Goal: Task Accomplishment & Management: Use online tool/utility

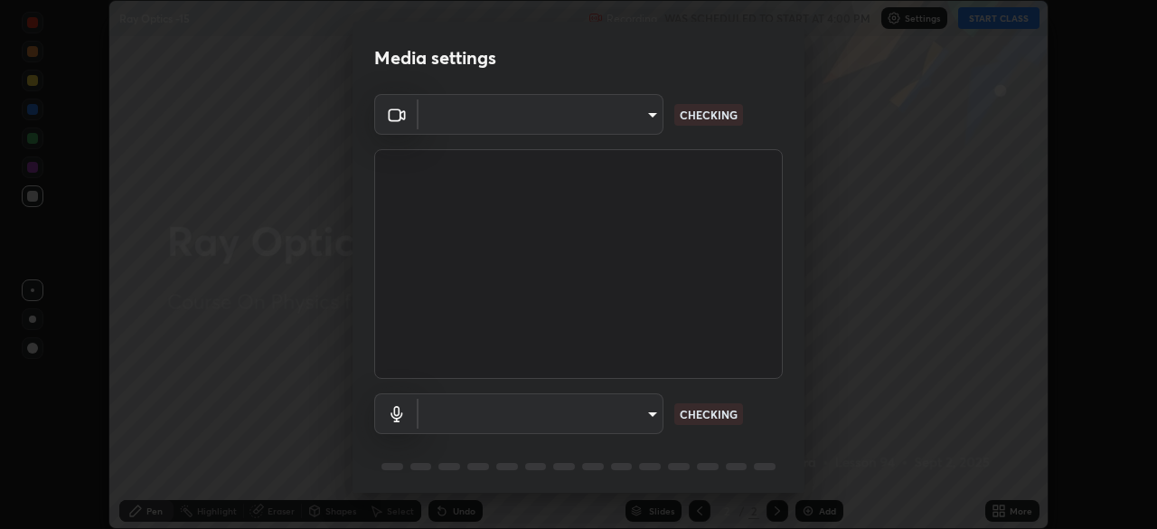
scroll to position [529, 1157]
type input "5b0ce39d11be3a435715daab6ad7fa25508616855f5d18a60cdf0faa8df0ce2b"
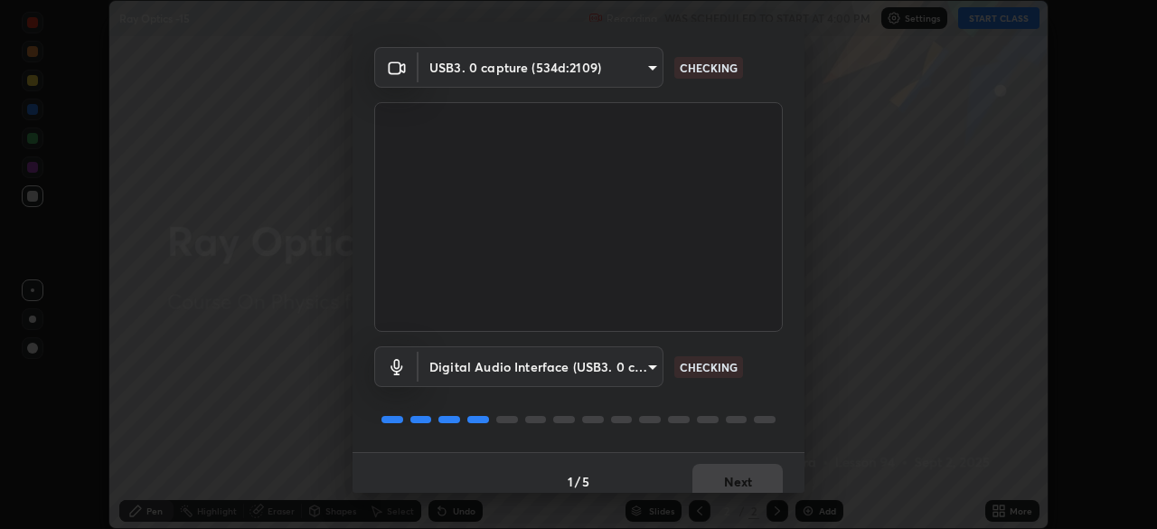
scroll to position [64, 0]
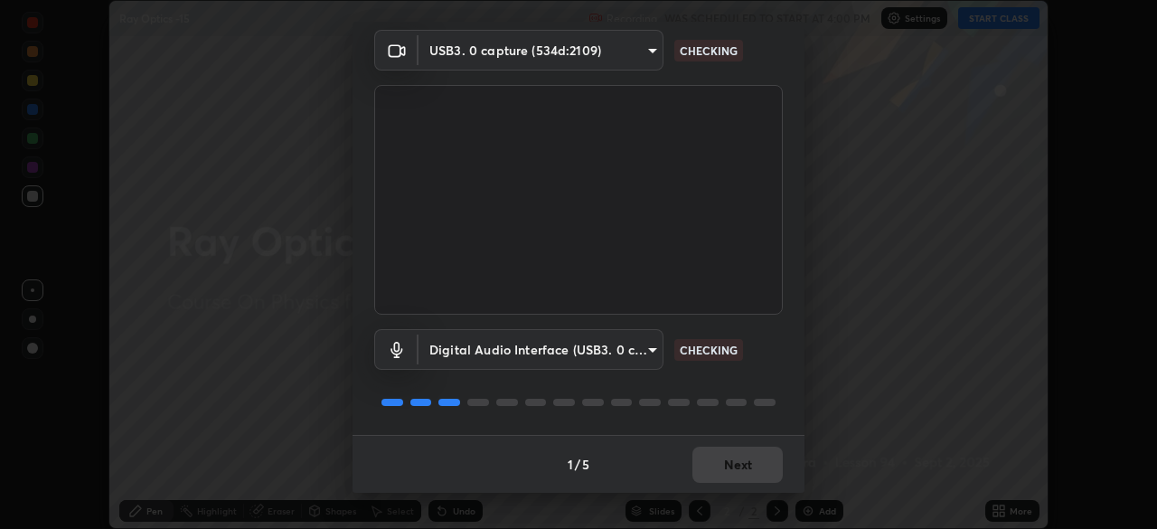
click at [649, 352] on body "Erase all Ray Optics -15 Recording WAS SCHEDULED TO START AT 4:00 PM Settings S…" at bounding box center [578, 264] width 1157 height 529
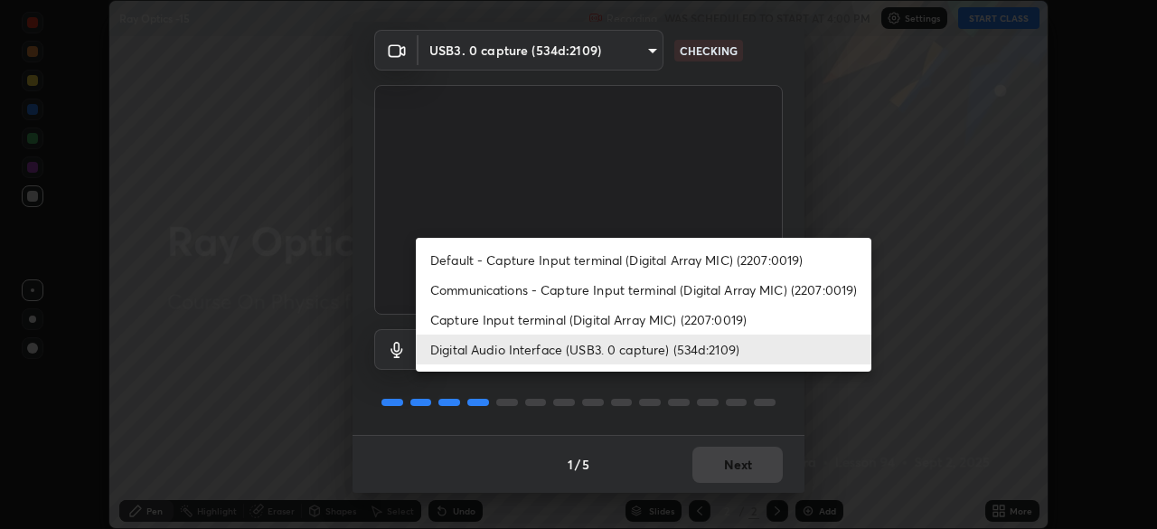
click at [662, 326] on li "Capture Input terminal (Digital Array MIC) (2207:0019)" at bounding box center [643, 320] width 455 height 30
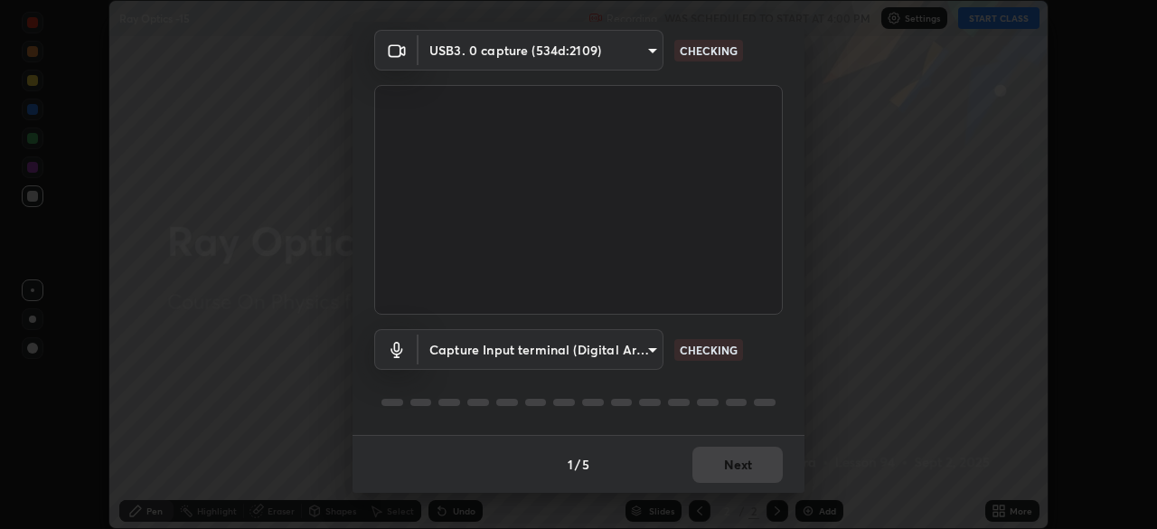
click at [650, 350] on body "Erase all Ray Optics -15 Recording WAS SCHEDULED TO START AT 4:00 PM Settings S…" at bounding box center [578, 264] width 1157 height 529
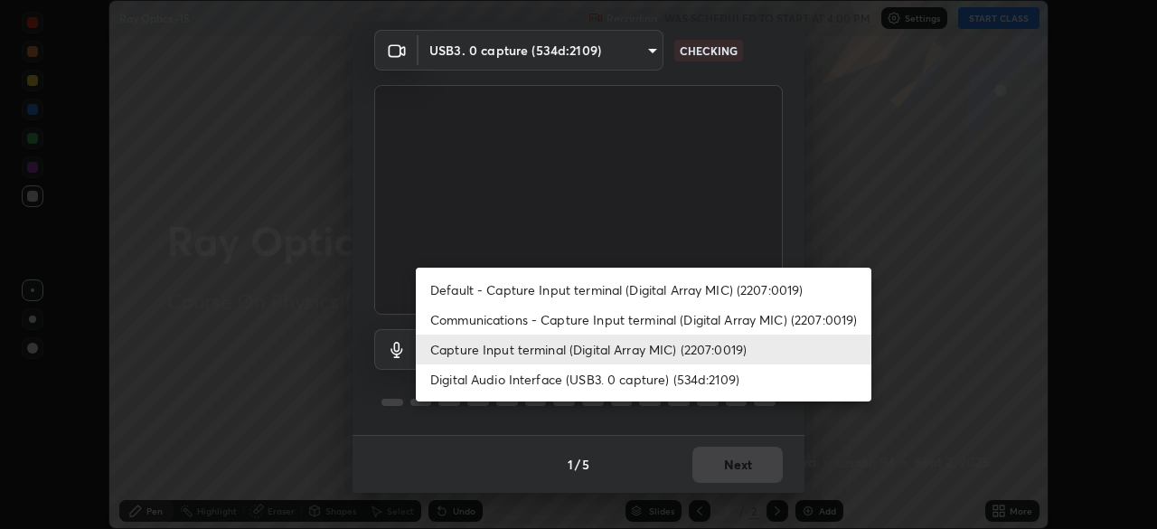
click at [649, 380] on li "Digital Audio Interface (USB3. 0 capture) (534d:2109)" at bounding box center [643, 379] width 455 height 30
type input "a1042adff76ea4b5505a52ff3a0232de4086f7e529f4609d60403d5288817579"
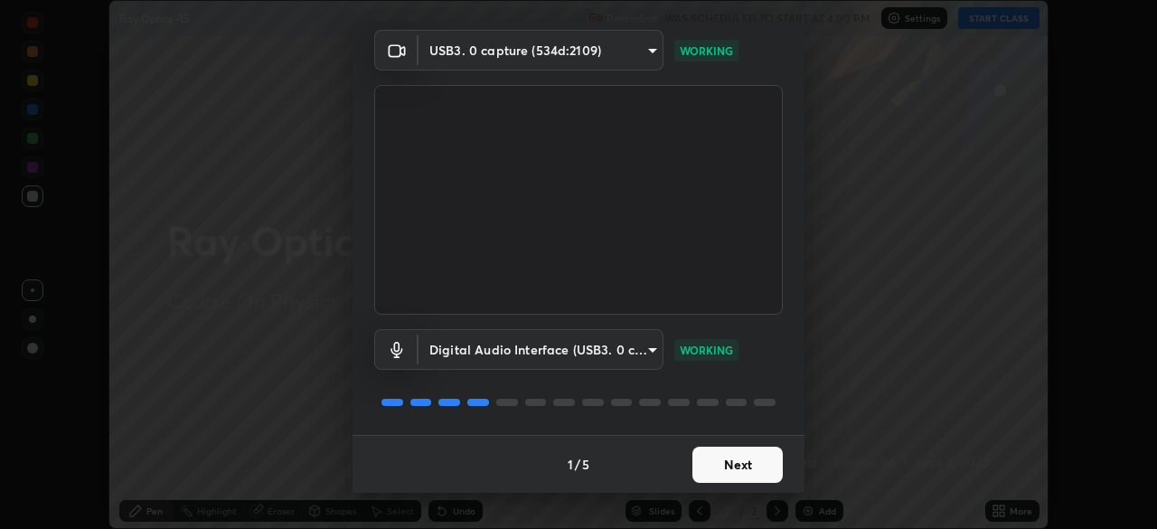
click at [743, 467] on button "Next" at bounding box center [737, 464] width 90 height 36
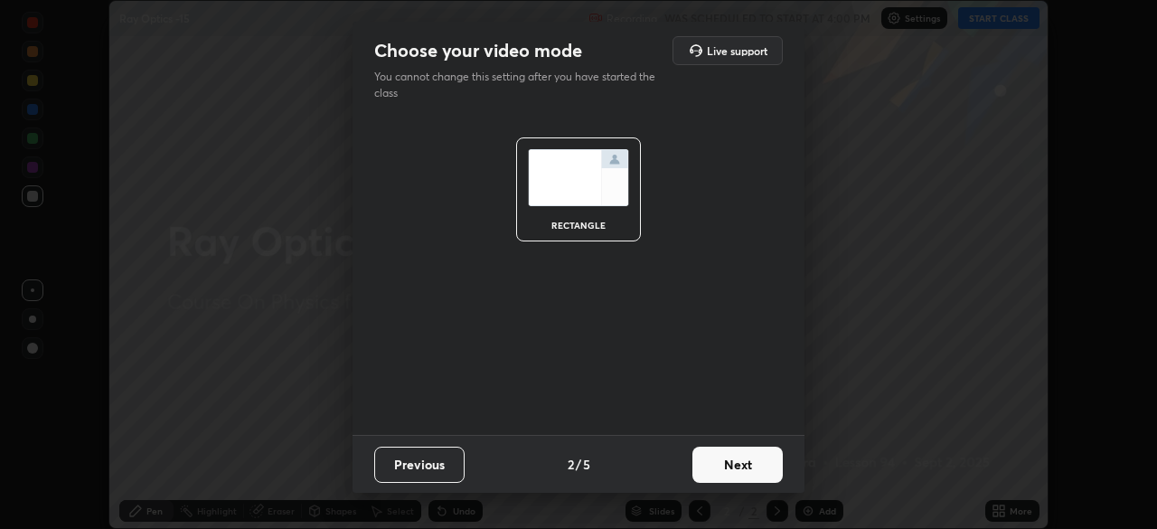
scroll to position [0, 0]
click at [743, 469] on button "Next" at bounding box center [737, 464] width 90 height 36
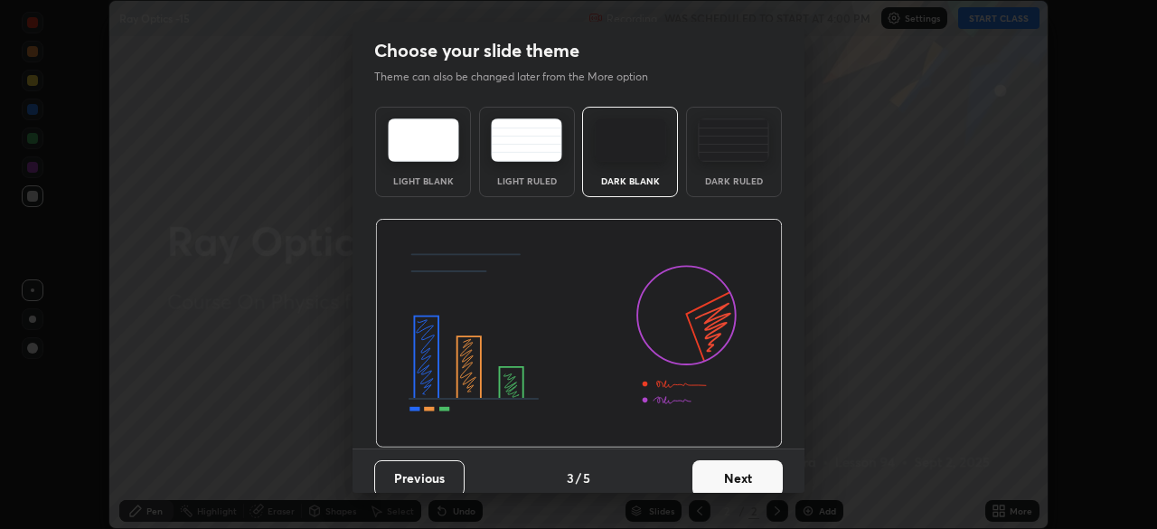
click at [749, 469] on button "Next" at bounding box center [737, 478] width 90 height 36
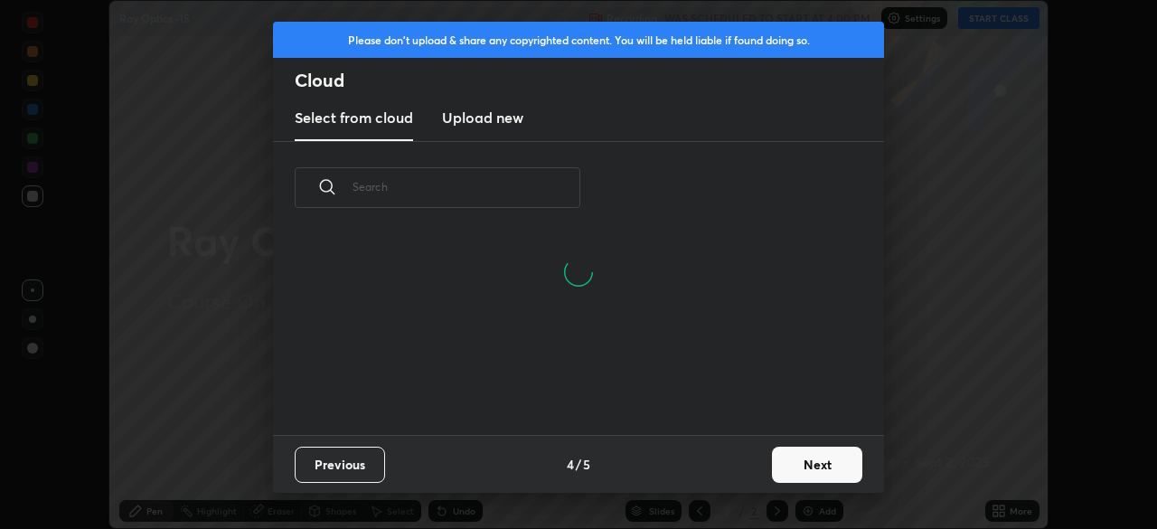
click at [806, 470] on button "Next" at bounding box center [817, 464] width 90 height 36
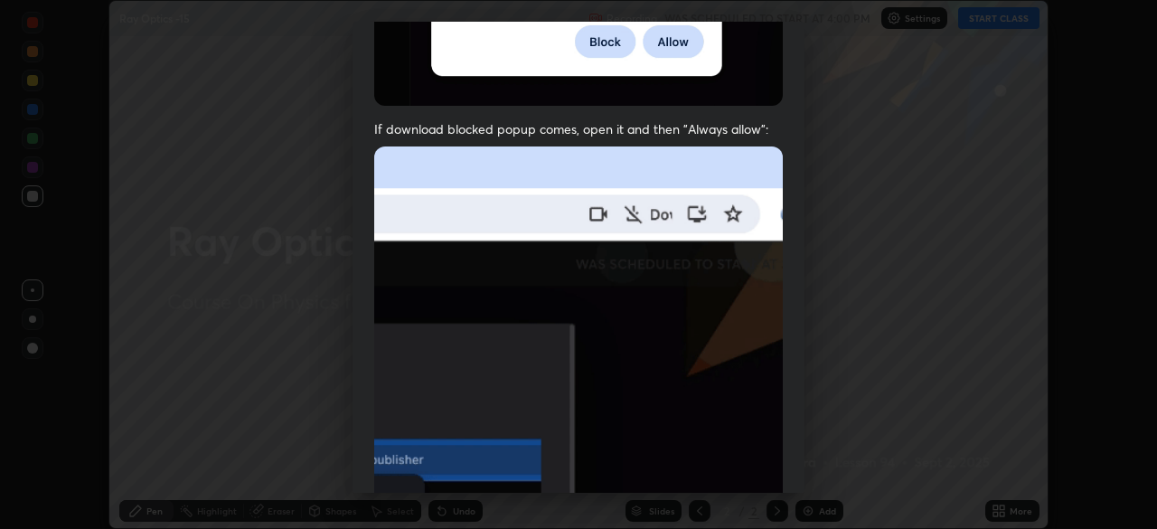
scroll to position [391, 0]
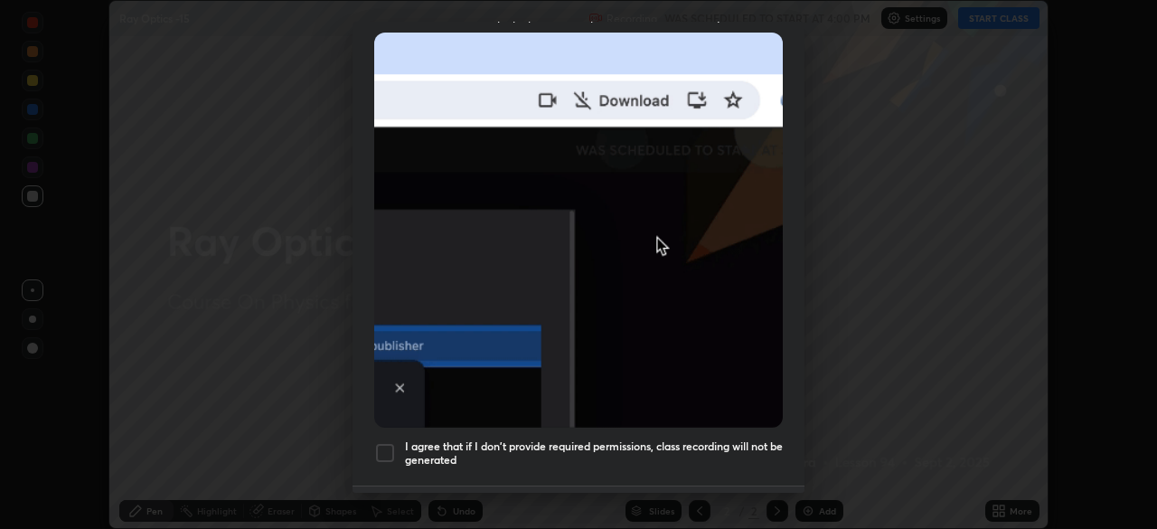
click at [656, 439] on h5 "I agree that if I don't provide required permissions, class recording will not …" at bounding box center [594, 453] width 378 height 28
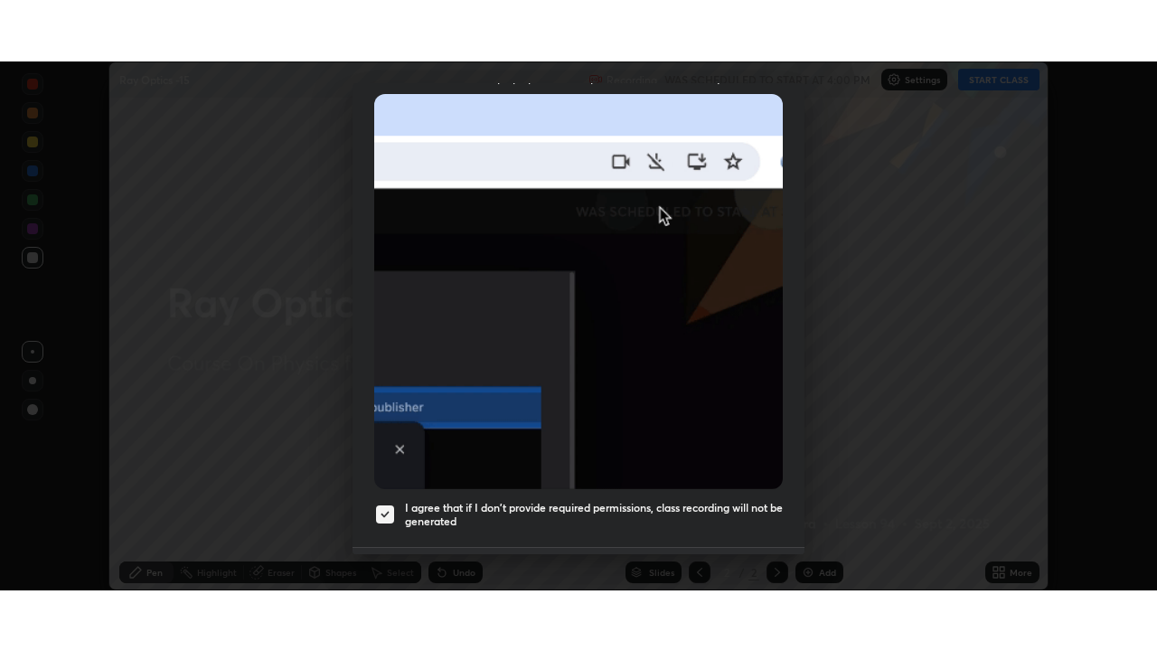
scroll to position [433, 0]
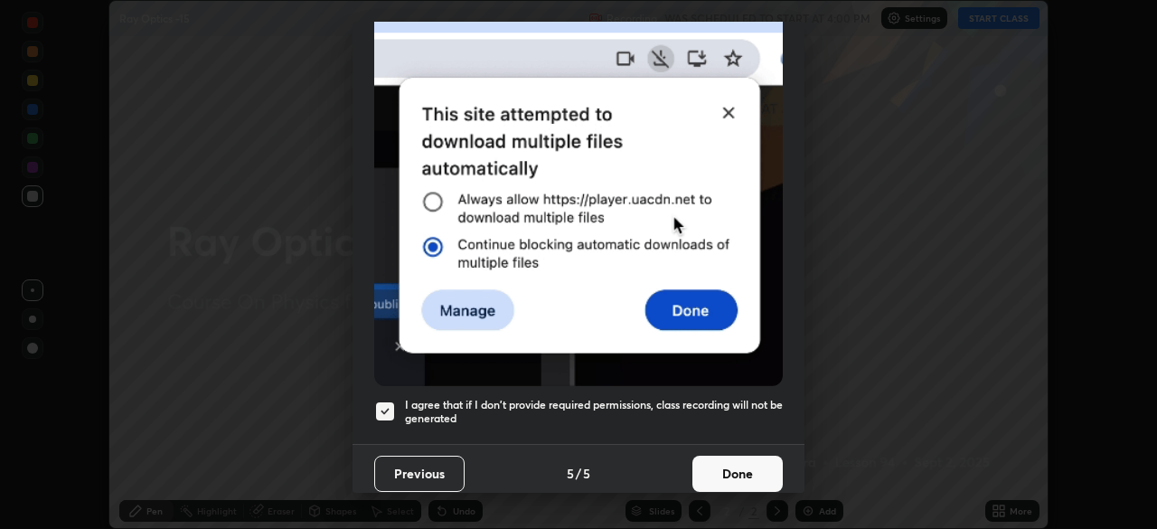
click at [721, 457] on button "Done" at bounding box center [737, 473] width 90 height 36
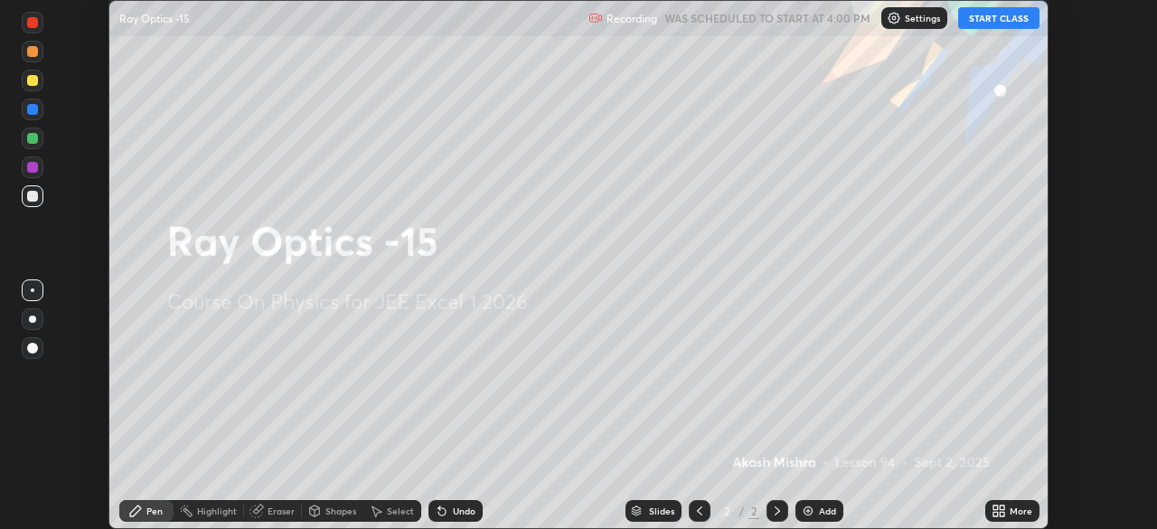
click at [978, 22] on button "START CLASS" at bounding box center [998, 18] width 81 height 22
click at [1004, 507] on icon at bounding box center [1002, 507] width 5 height 5
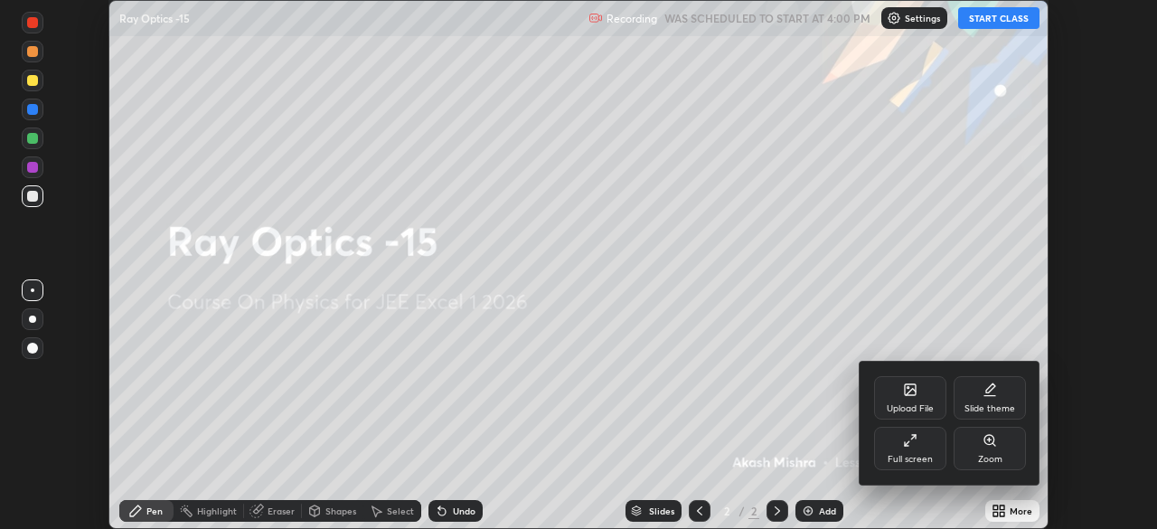
click at [902, 441] on div "Full screen" at bounding box center [910, 448] width 72 height 43
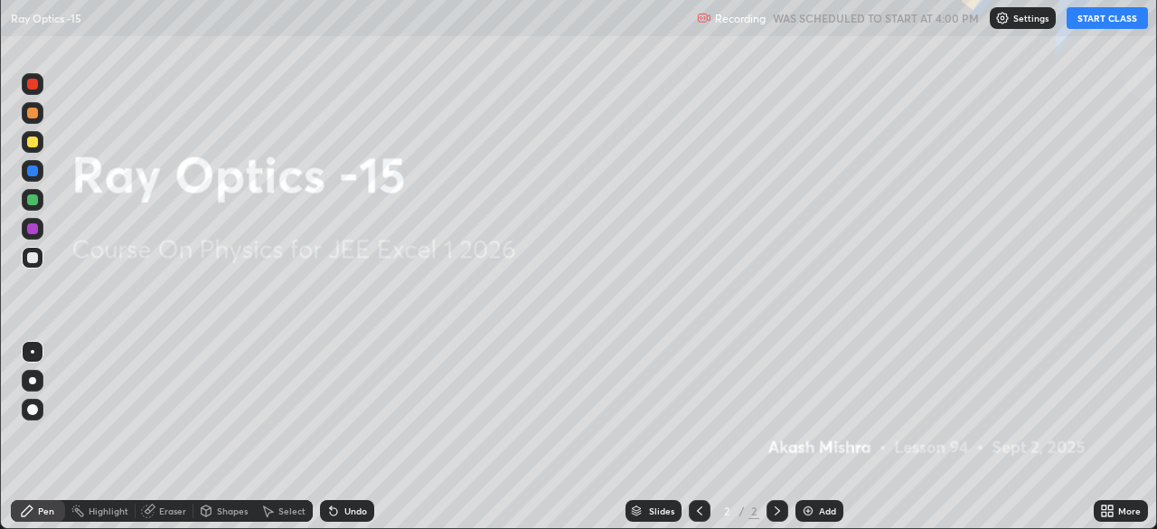
scroll to position [651, 1157]
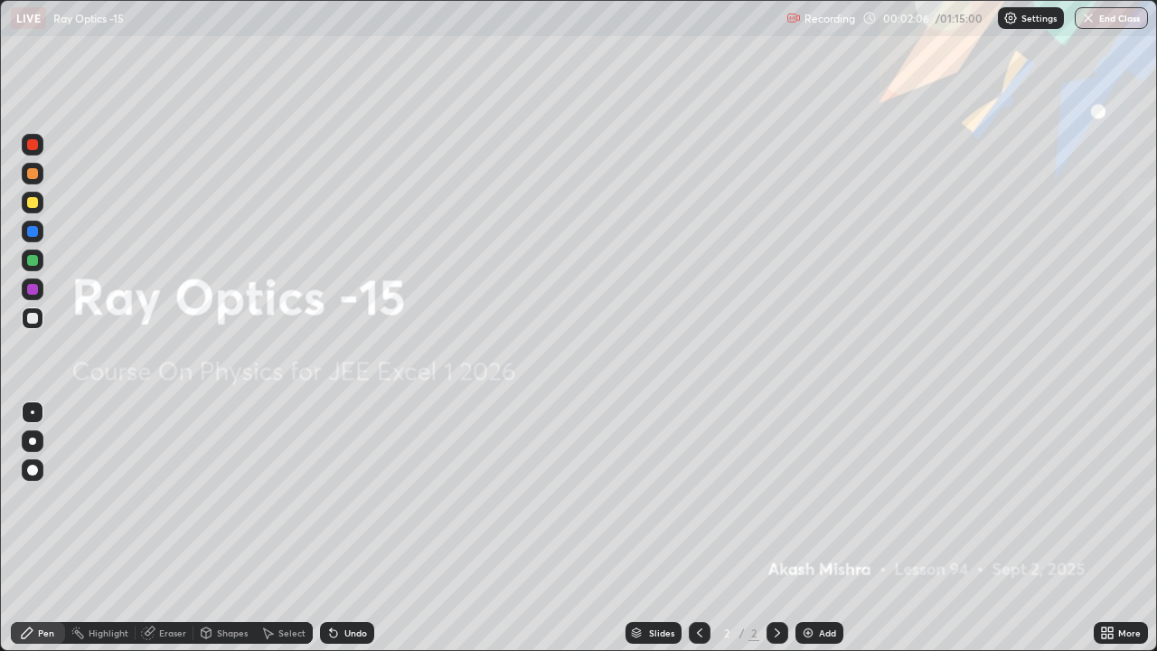
click at [810, 528] on img at bounding box center [808, 632] width 14 height 14
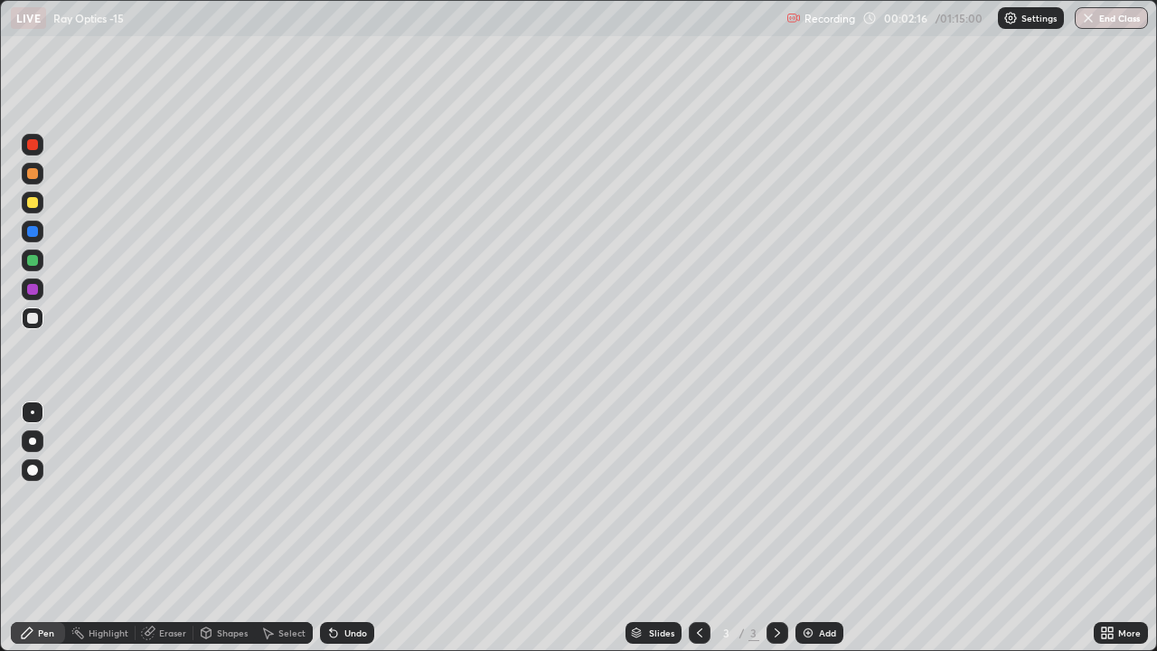
click at [233, 528] on div "Shapes" at bounding box center [232, 632] width 31 height 9
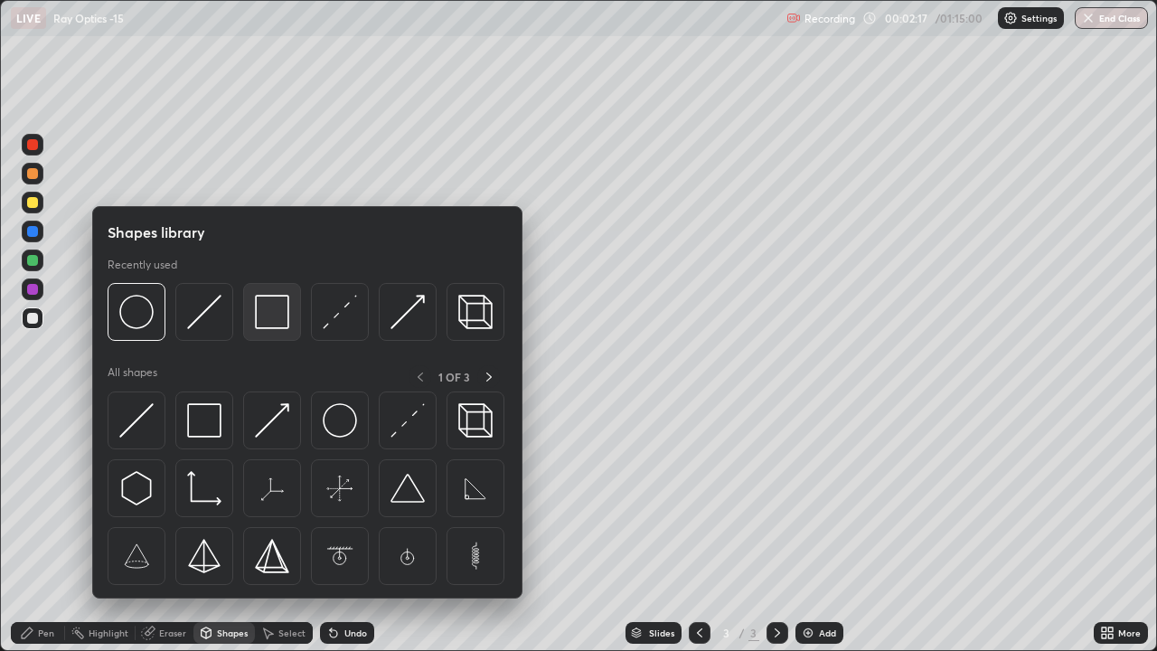
click at [264, 315] on img at bounding box center [272, 312] width 34 height 34
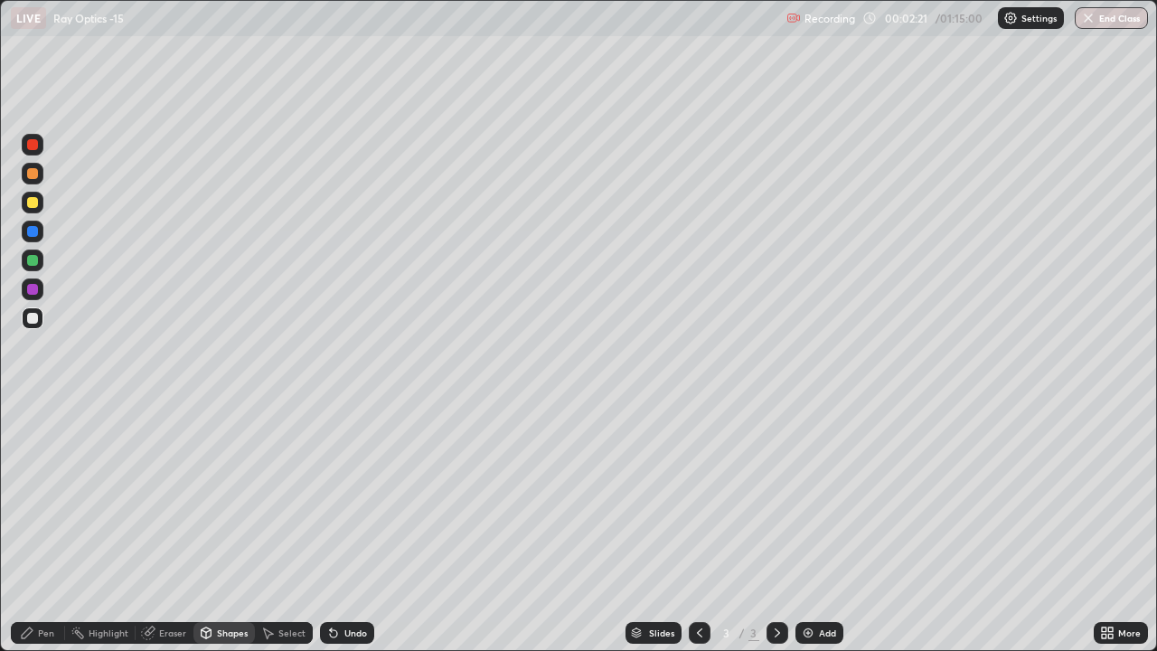
click at [58, 528] on div "Pen" at bounding box center [38, 633] width 54 height 22
click at [37, 205] on div at bounding box center [32, 202] width 11 height 11
click at [349, 528] on div "Undo" at bounding box center [355, 632] width 23 height 9
click at [174, 528] on div "Eraser" at bounding box center [172, 632] width 27 height 9
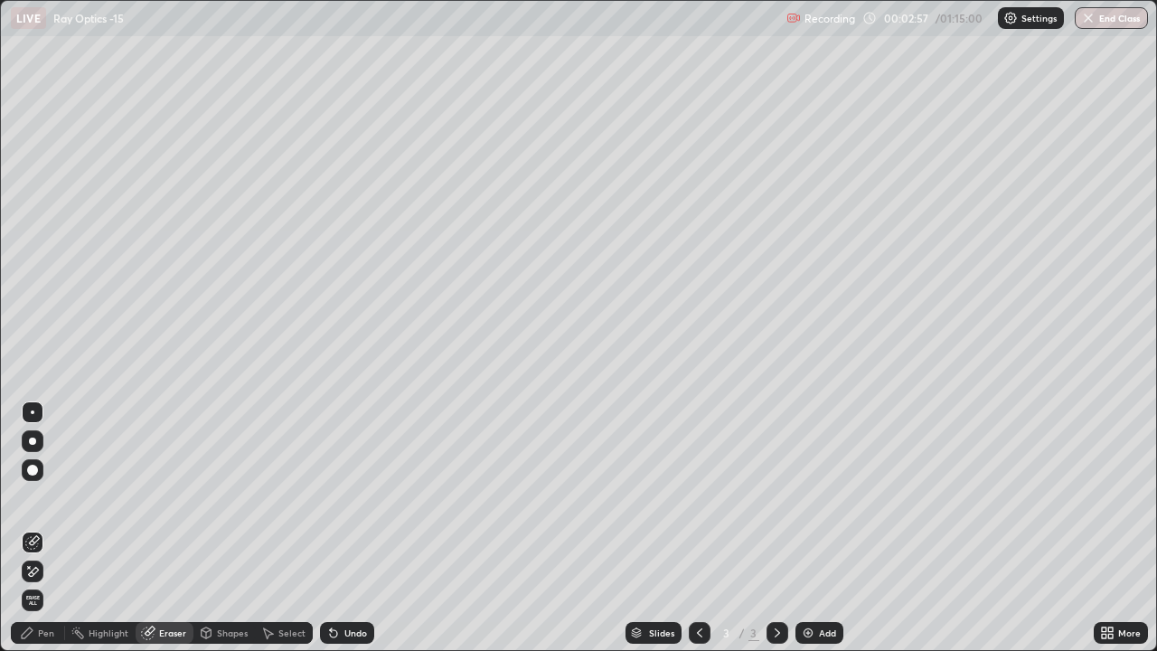
click at [46, 528] on div "Pen" at bounding box center [46, 632] width 16 height 9
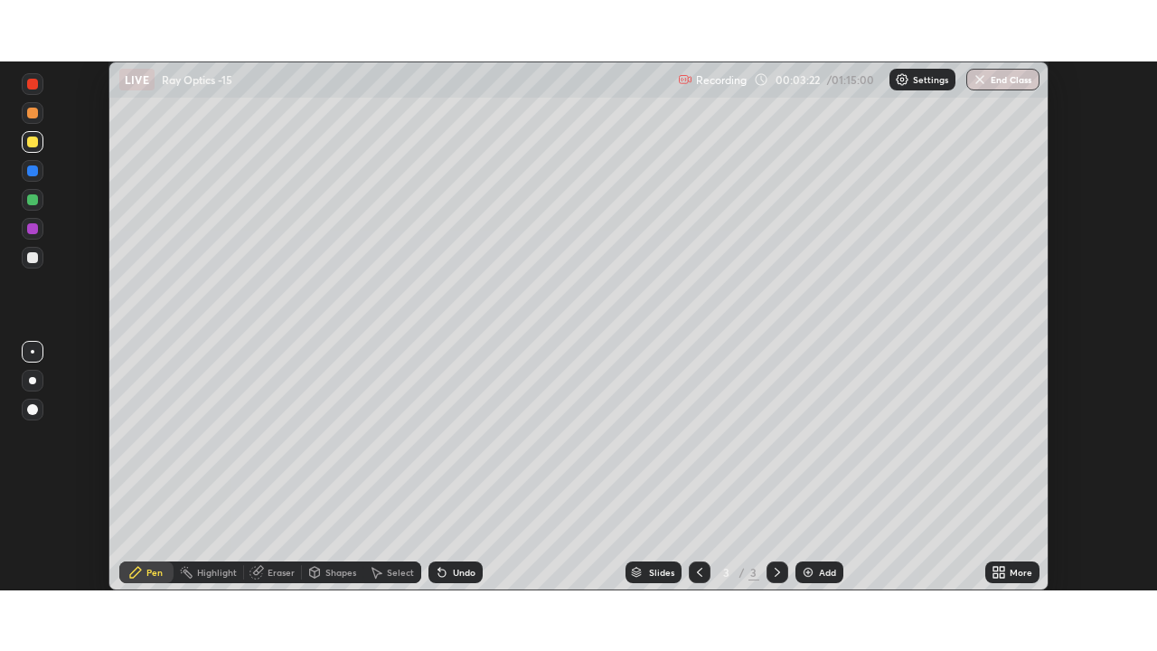
scroll to position [89845, 89217]
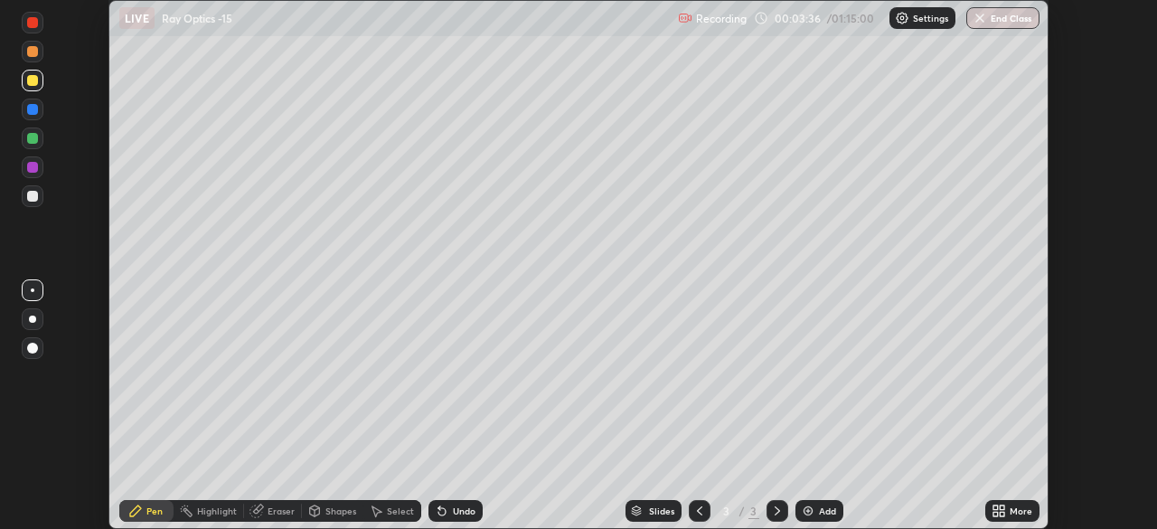
click at [1010, 507] on div "More" at bounding box center [1020, 510] width 23 height 9
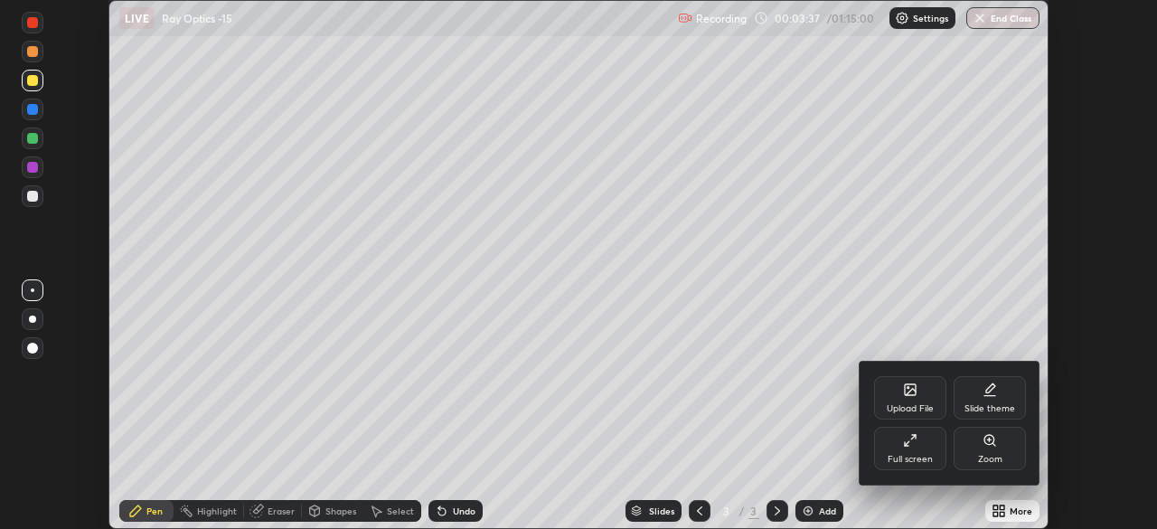
click at [915, 447] on div "Full screen" at bounding box center [910, 448] width 72 height 43
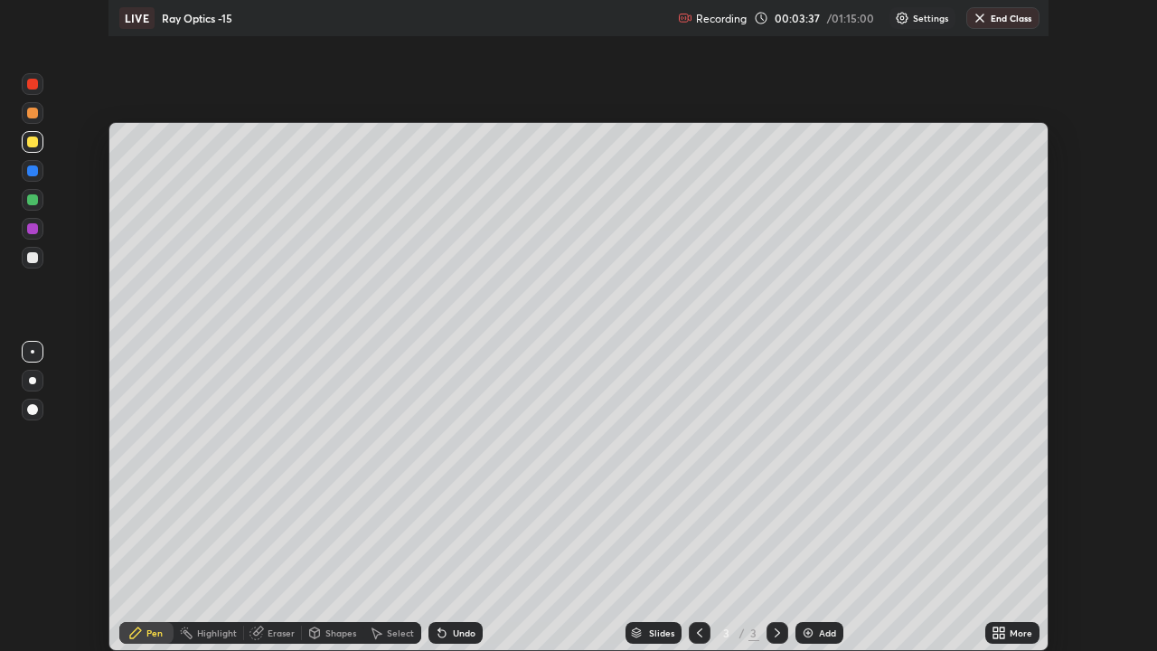
scroll to position [651, 1157]
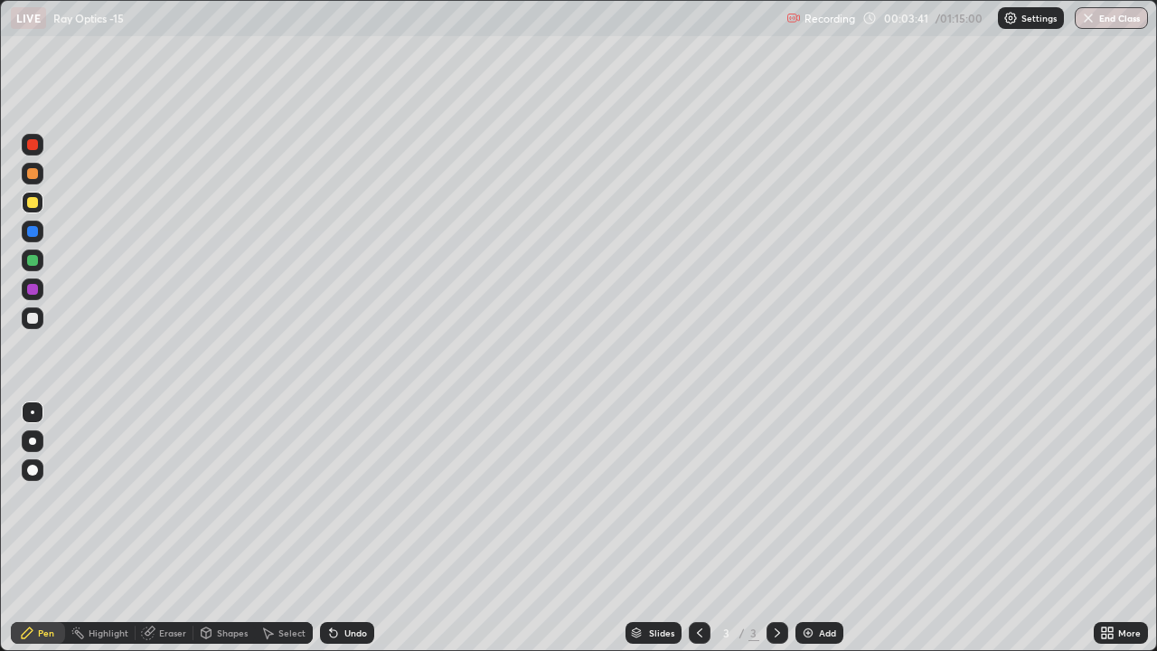
click at [351, 528] on div "Undo" at bounding box center [355, 632] width 23 height 9
click at [352, 528] on div "Undo" at bounding box center [355, 632] width 23 height 9
click at [344, 528] on div "Undo" at bounding box center [355, 632] width 23 height 9
click at [350, 528] on div "Undo" at bounding box center [355, 632] width 23 height 9
click at [41, 321] on div at bounding box center [33, 318] width 22 height 22
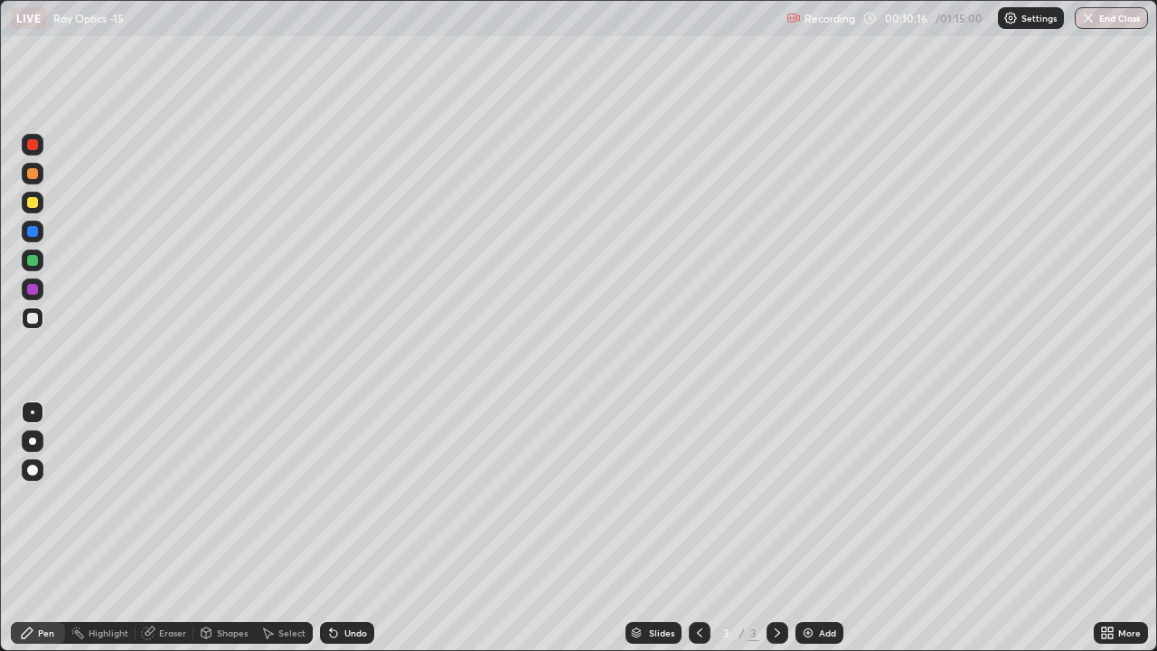
click at [351, 528] on div "Undo" at bounding box center [355, 632] width 23 height 9
click at [37, 204] on div at bounding box center [32, 202] width 11 height 11
click at [348, 528] on div "Undo" at bounding box center [355, 632] width 23 height 9
click at [697, 528] on icon at bounding box center [699, 632] width 5 height 9
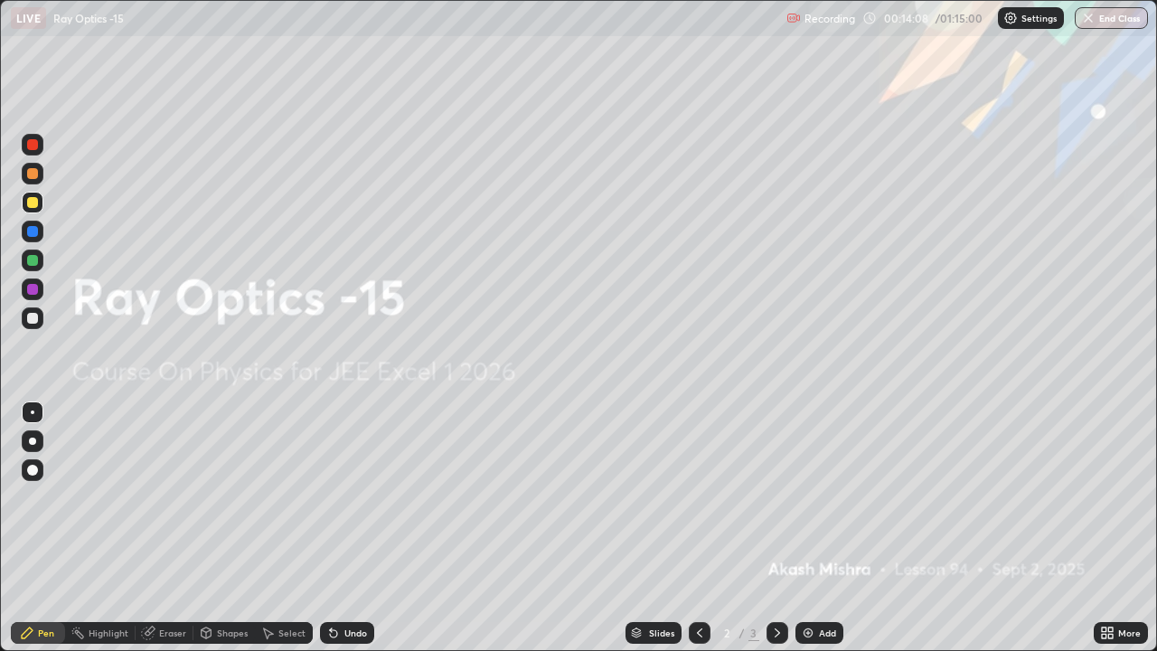
click at [775, 528] on icon at bounding box center [777, 632] width 14 height 14
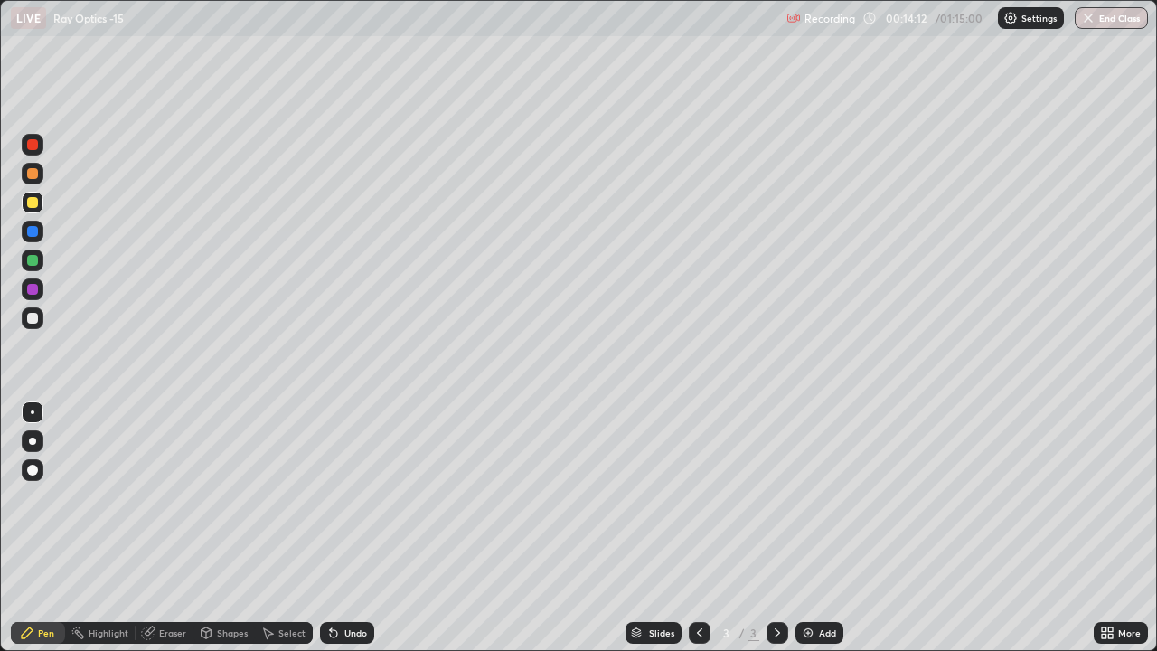
click at [347, 528] on div "Undo" at bounding box center [347, 633] width 54 height 22
click at [349, 528] on div "Undo" at bounding box center [355, 632] width 23 height 9
click at [330, 528] on icon at bounding box center [333, 633] width 7 height 7
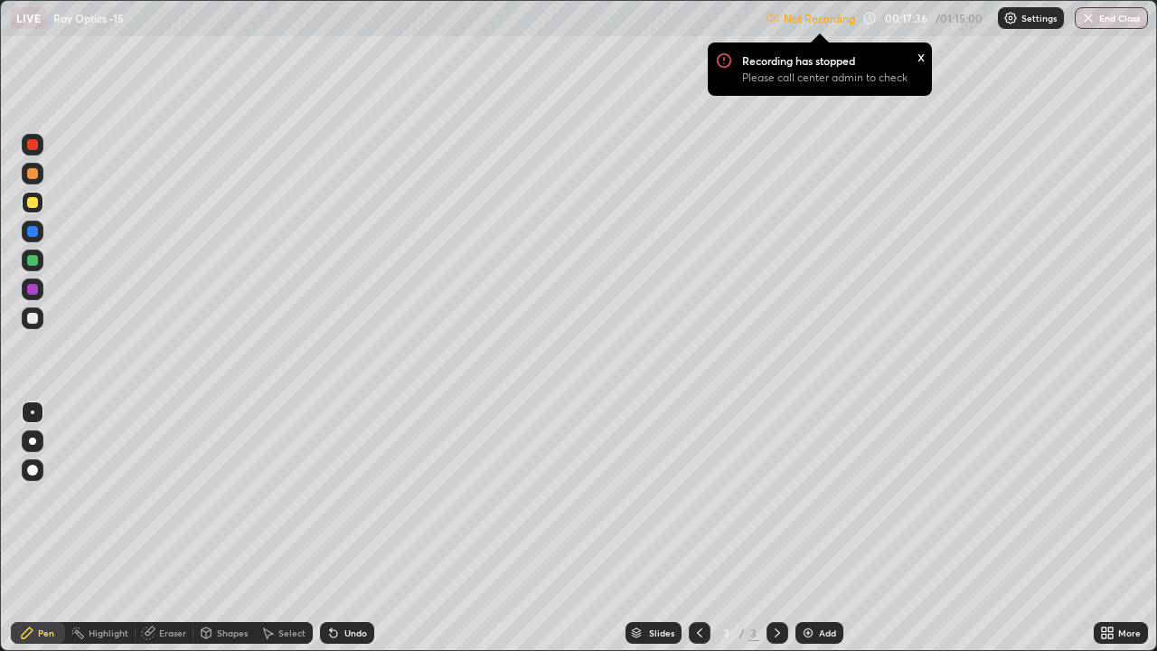
click at [819, 528] on div "Add" at bounding box center [827, 632] width 17 height 9
click at [918, 56] on div "x" at bounding box center [920, 55] width 7 height 19
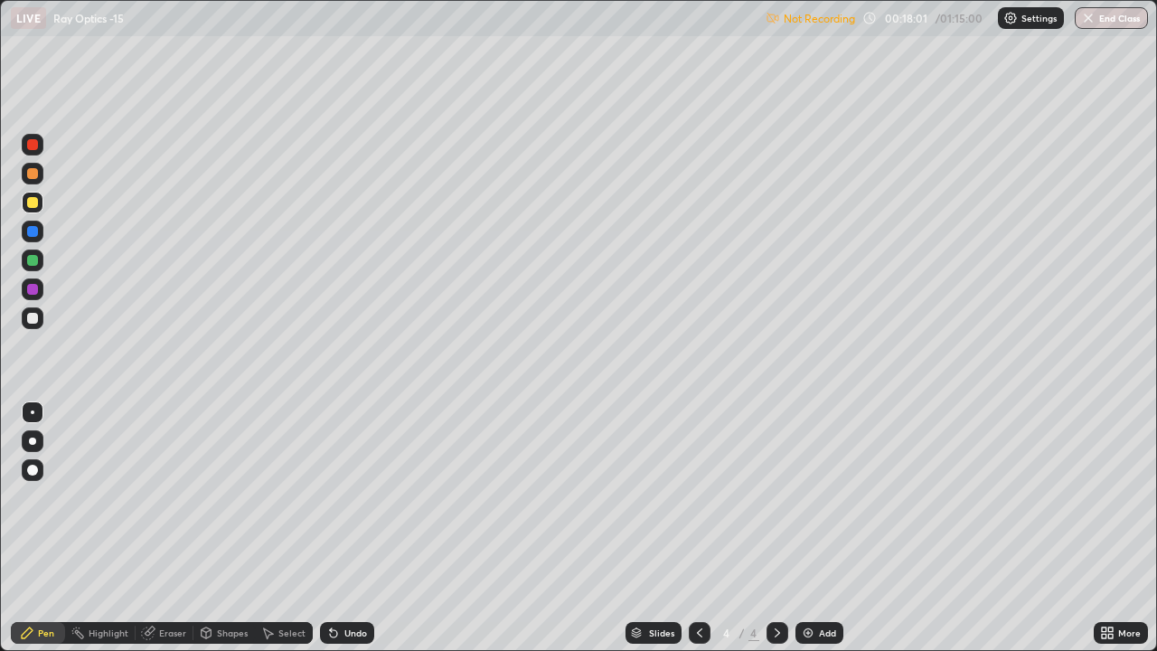
click at [1017, 18] on div "Settings" at bounding box center [1031, 18] width 66 height 22
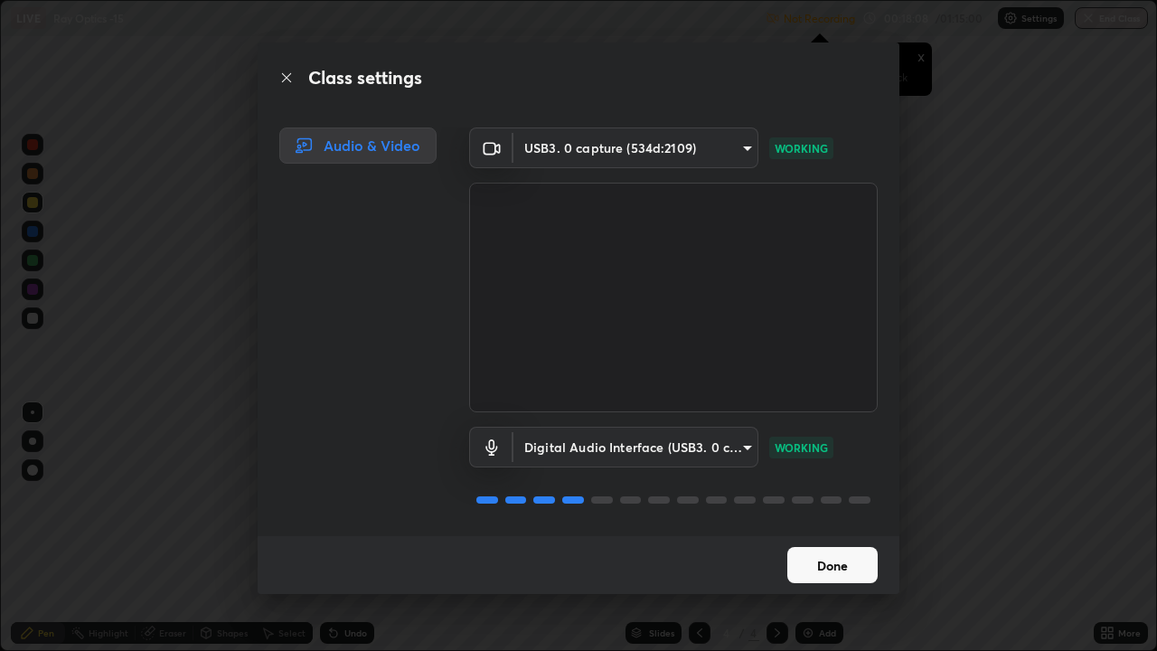
click at [821, 528] on button "Done" at bounding box center [832, 565] width 90 height 36
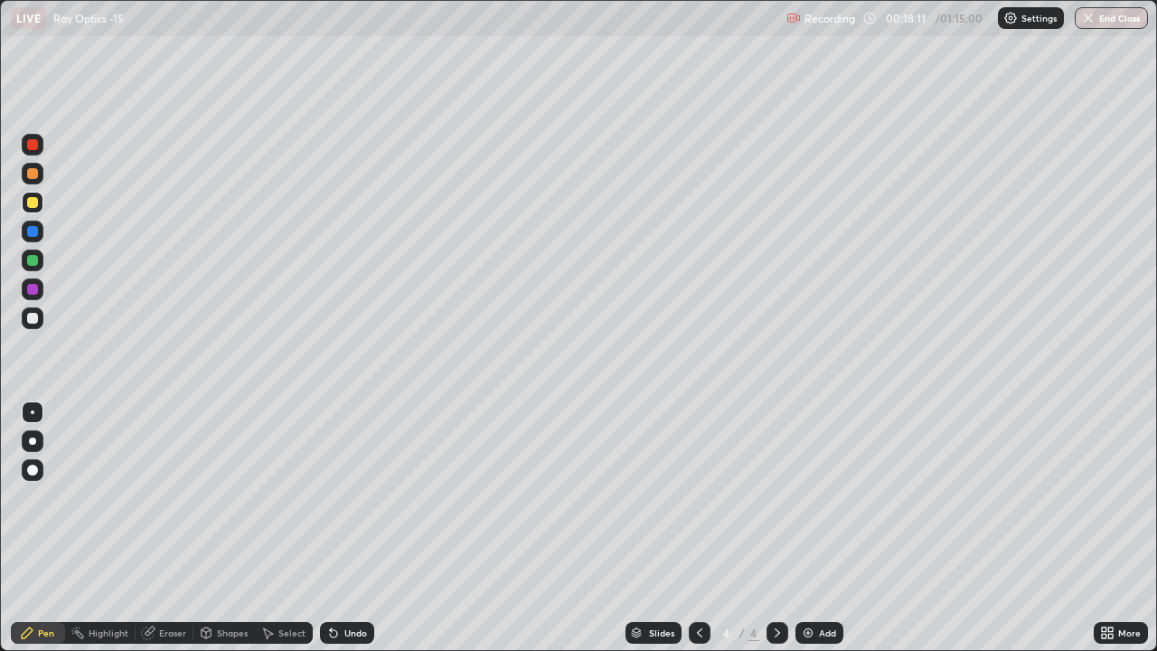
click at [39, 320] on div at bounding box center [33, 318] width 22 height 22
click at [350, 528] on div "Undo" at bounding box center [355, 632] width 23 height 9
click at [214, 528] on div "Shapes" at bounding box center [223, 633] width 61 height 22
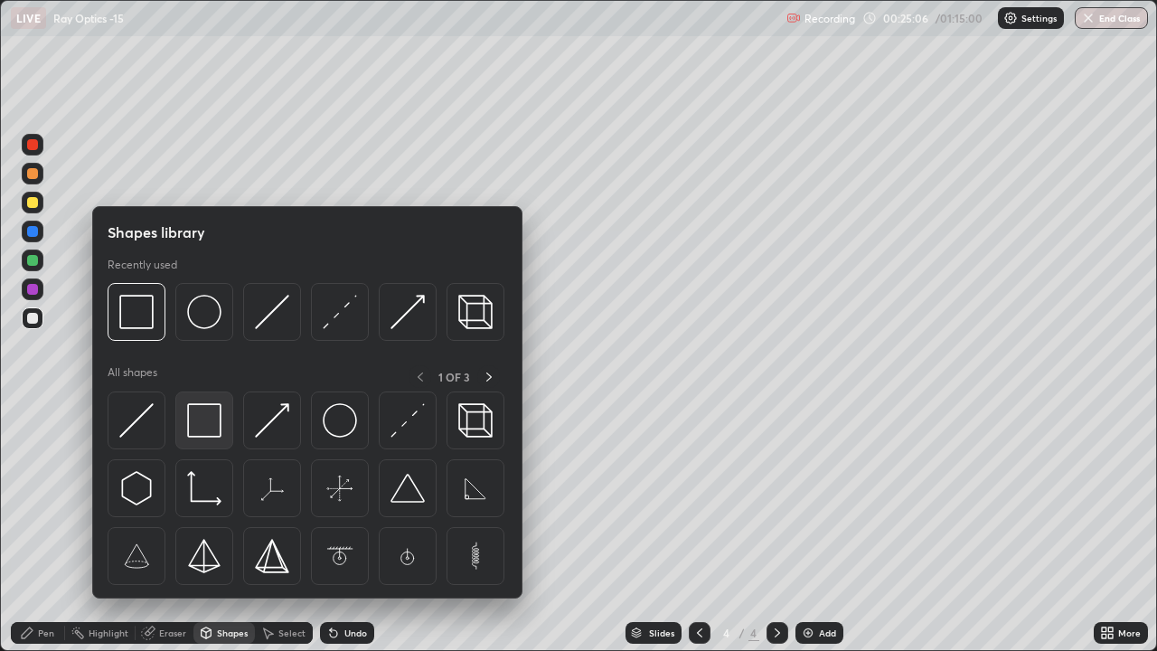
click at [198, 419] on img at bounding box center [204, 420] width 34 height 34
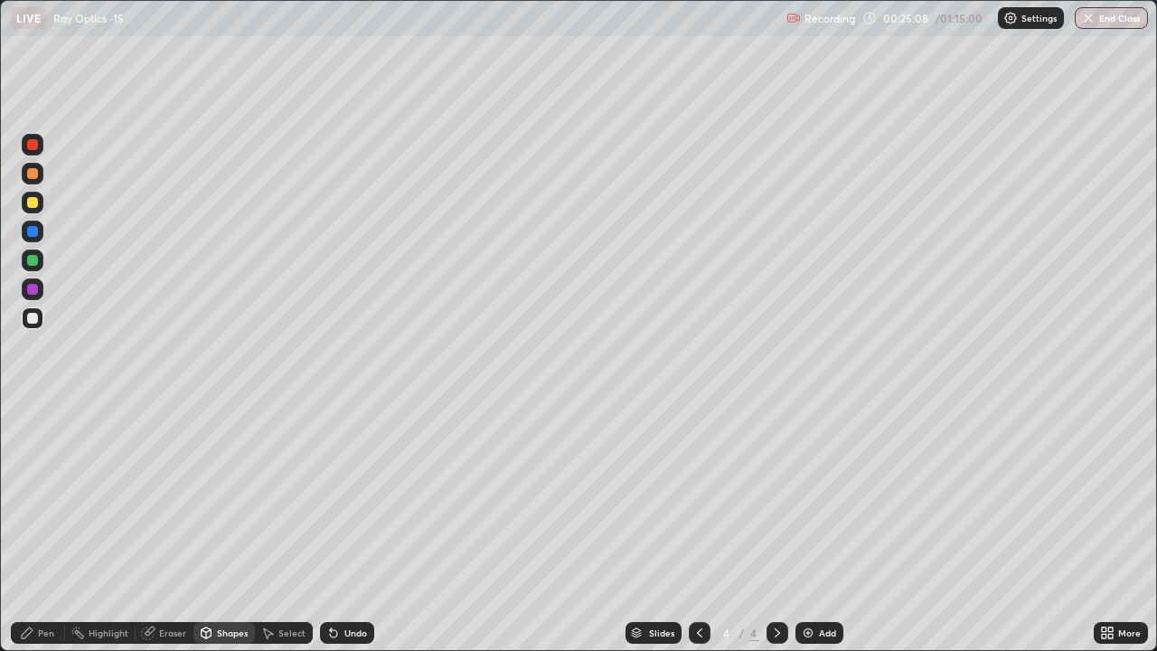
click at [221, 528] on div "Shapes" at bounding box center [232, 632] width 31 height 9
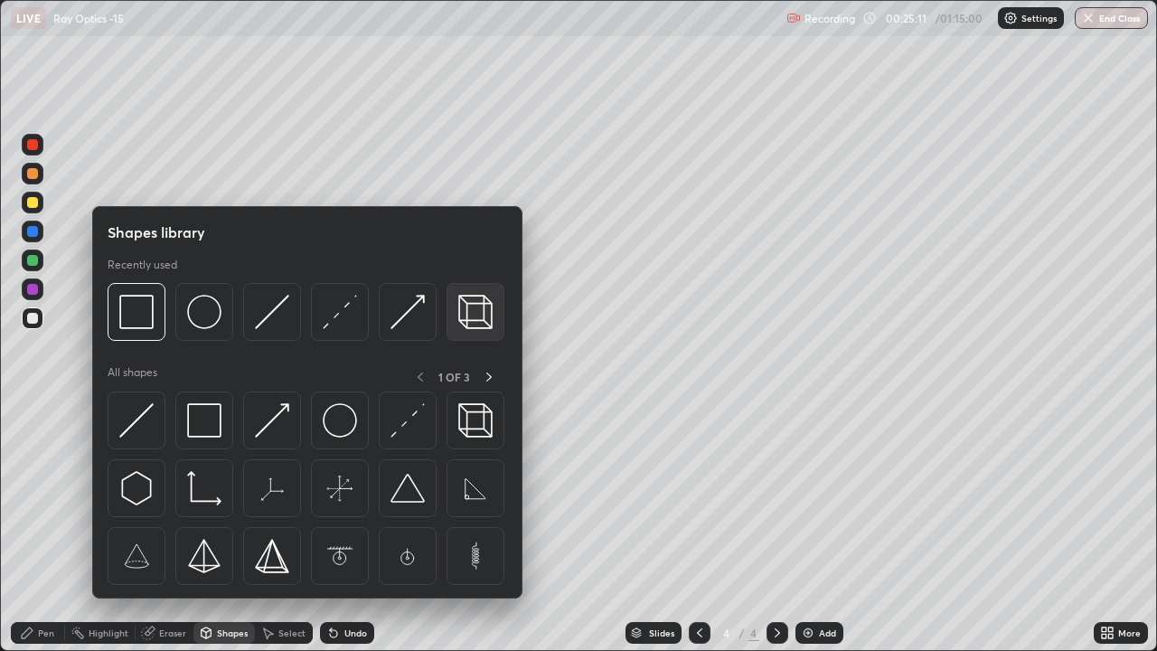
click at [476, 324] on img at bounding box center [475, 312] width 34 height 34
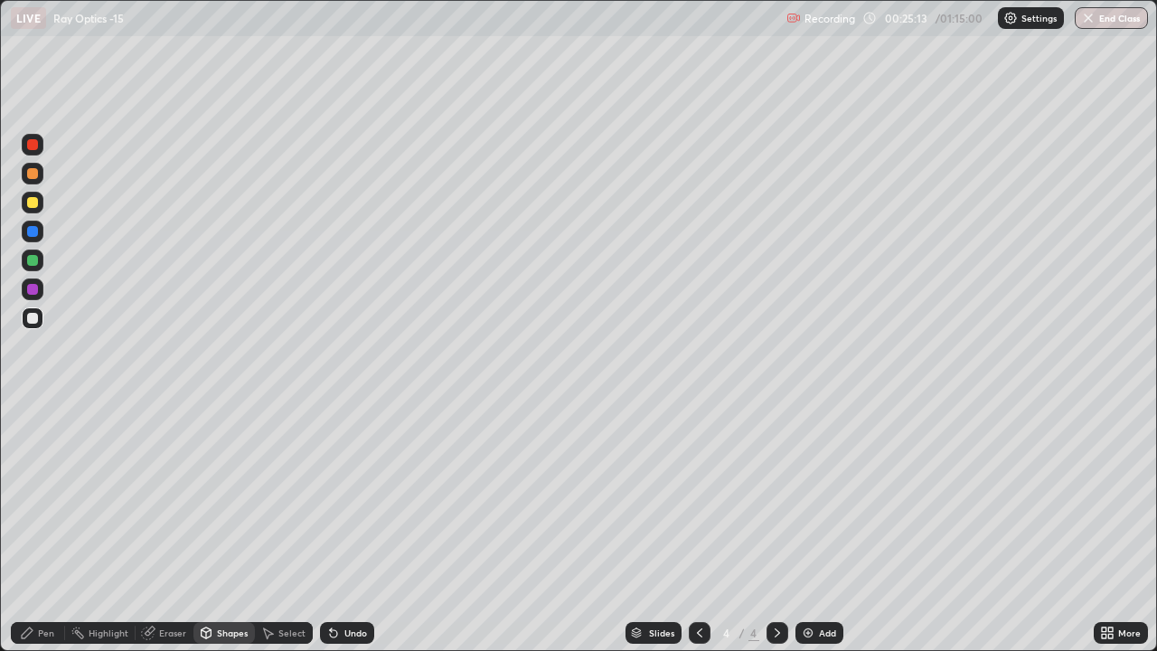
click at [33, 202] on div at bounding box center [32, 202] width 11 height 11
click at [39, 528] on div "Pen" at bounding box center [46, 632] width 16 height 9
click at [37, 174] on div at bounding box center [32, 173] width 11 height 11
click at [351, 528] on div "Undo" at bounding box center [355, 632] width 23 height 9
click at [345, 528] on div "Undo" at bounding box center [355, 632] width 23 height 9
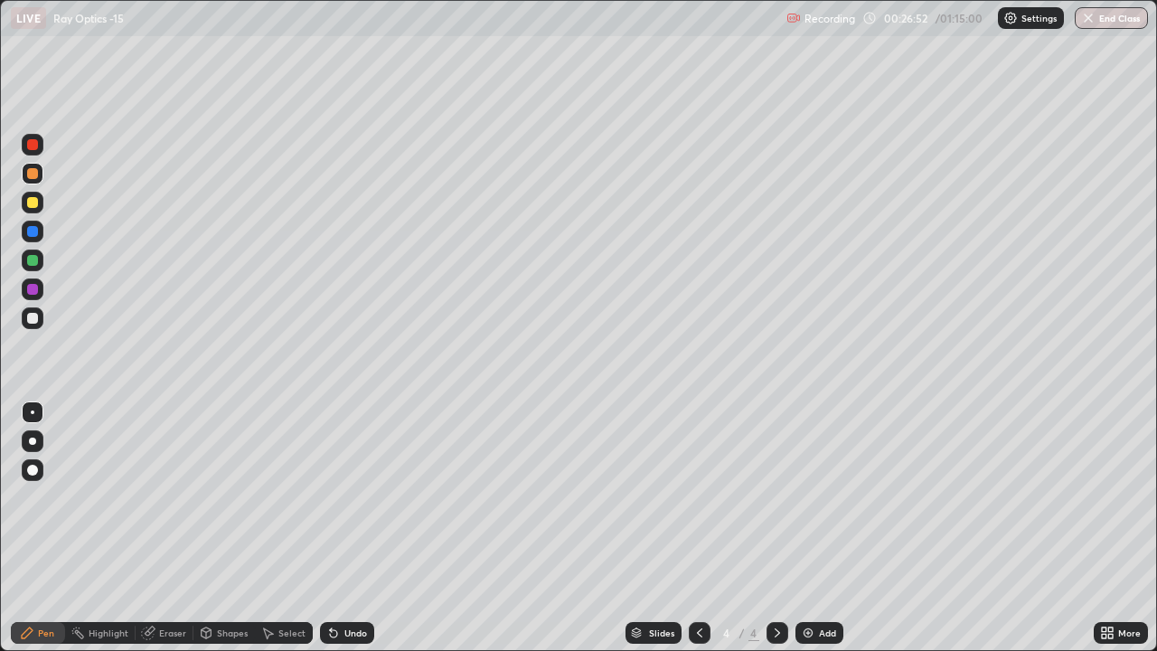
click at [38, 261] on div at bounding box center [33, 260] width 22 height 22
click at [812, 528] on img at bounding box center [808, 632] width 14 height 14
click at [228, 528] on div "Shapes" at bounding box center [232, 632] width 31 height 9
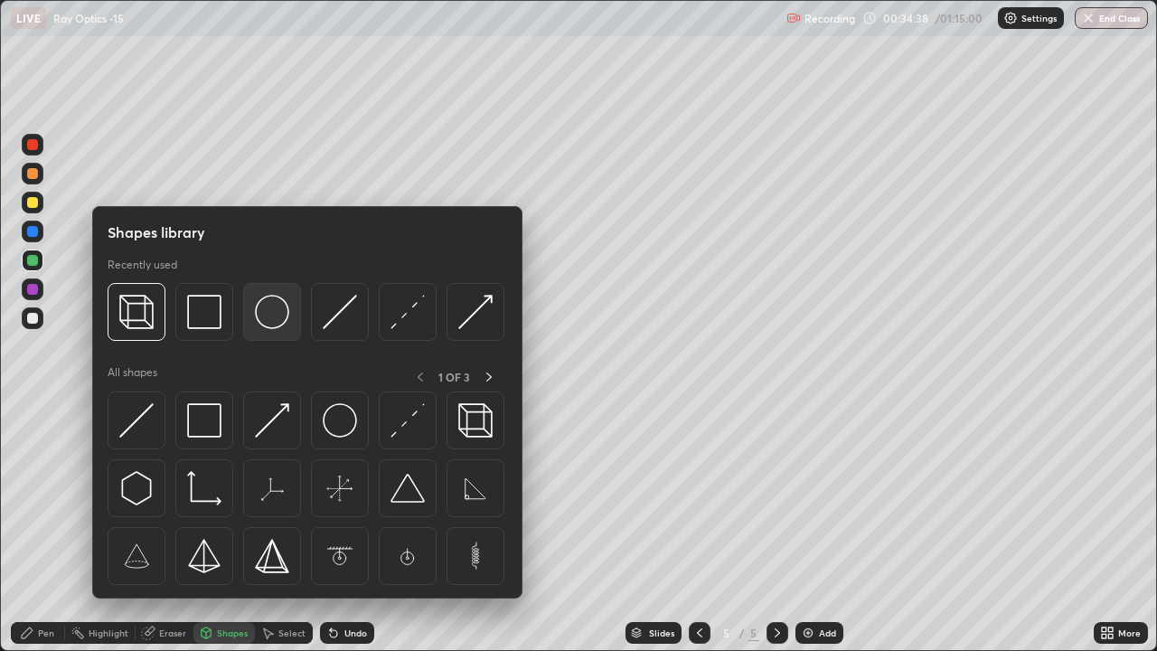
click at [274, 320] on img at bounding box center [272, 312] width 34 height 34
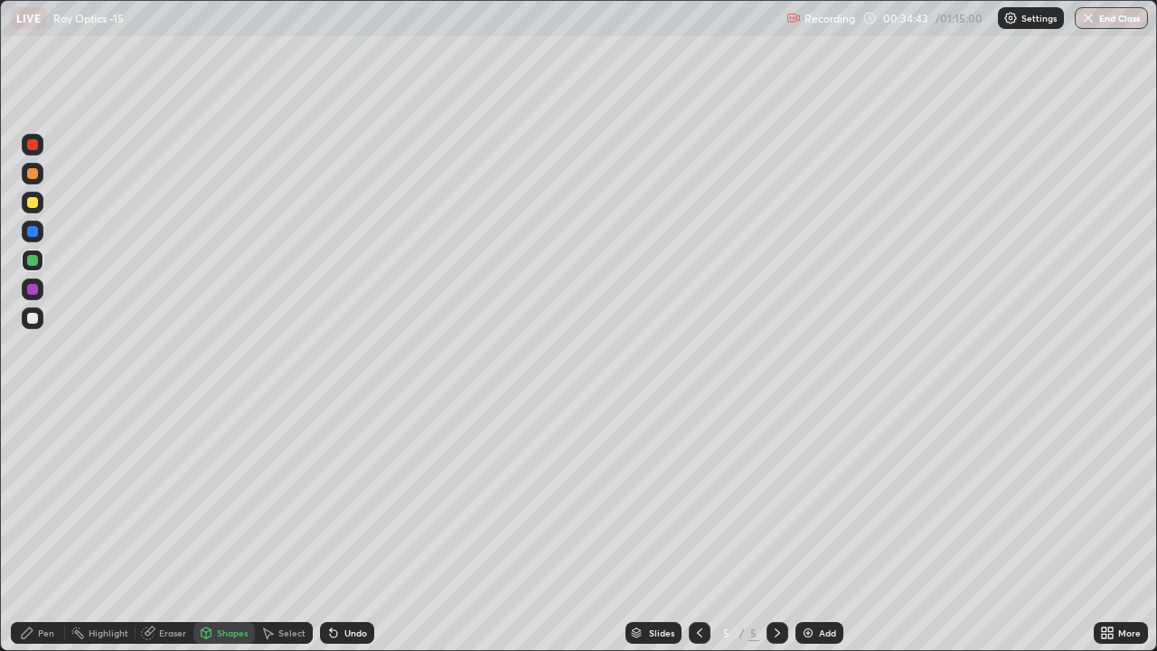
click at [37, 528] on div "Pen" at bounding box center [38, 633] width 54 height 22
click at [215, 528] on div "Shapes" at bounding box center [223, 633] width 61 height 22
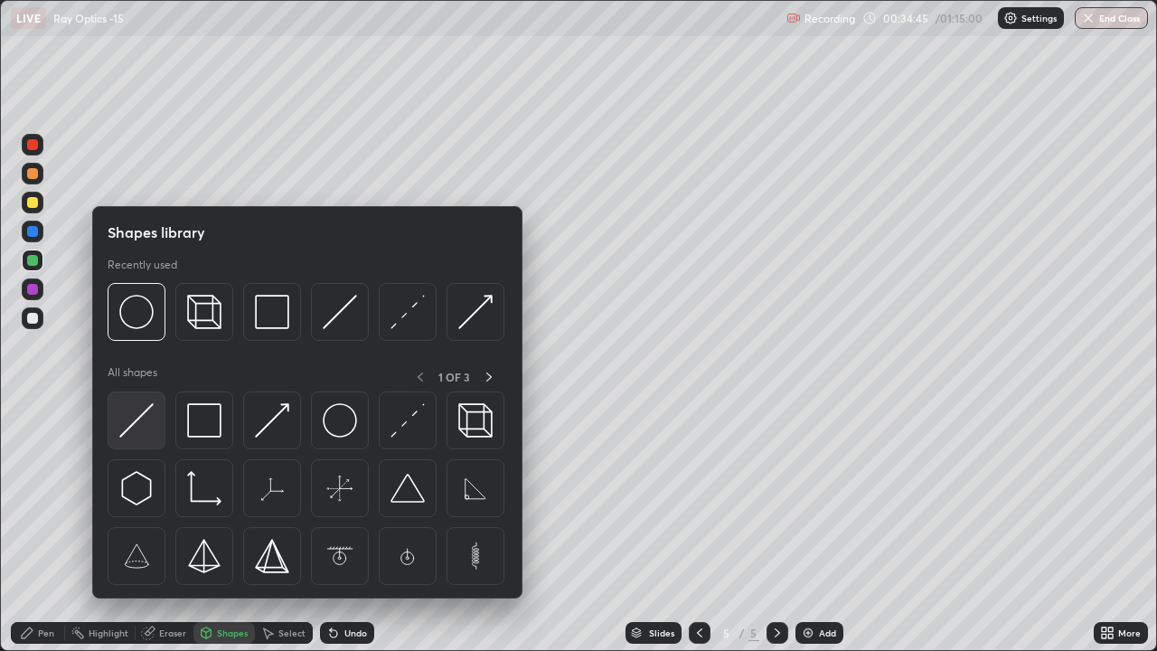
click at [141, 417] on img at bounding box center [136, 420] width 34 height 34
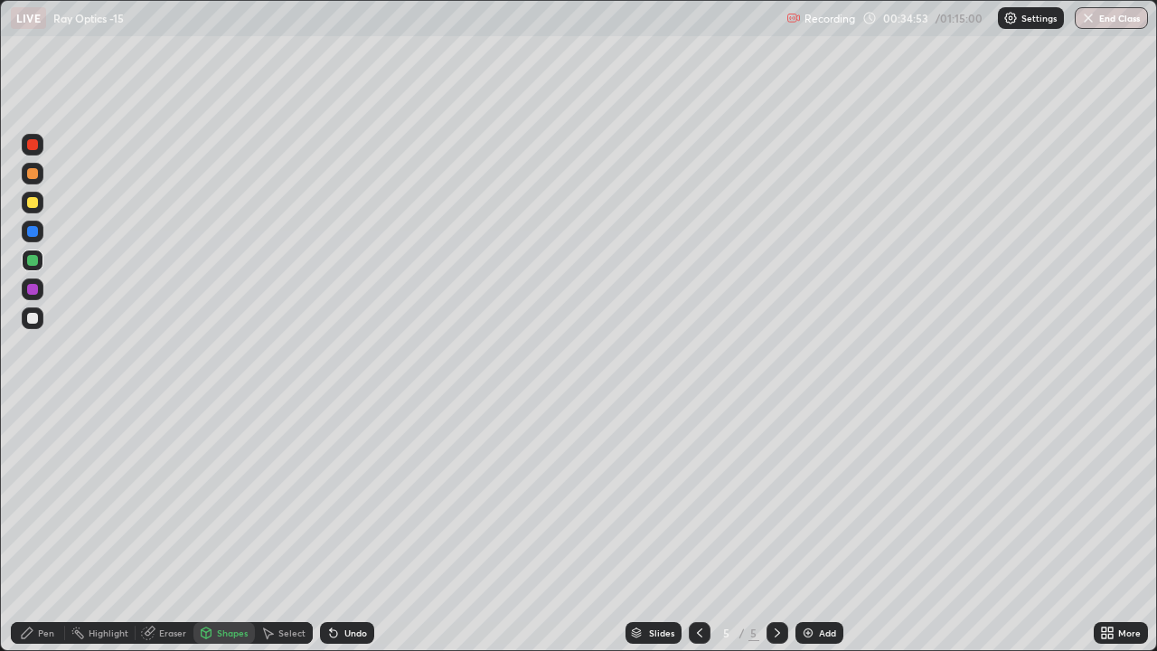
click at [344, 528] on div "Undo" at bounding box center [355, 632] width 23 height 9
click at [345, 528] on div "Undo" at bounding box center [355, 632] width 23 height 9
click at [343, 528] on div "Undo" at bounding box center [347, 633] width 54 height 22
click at [231, 528] on div "Shapes" at bounding box center [232, 632] width 31 height 9
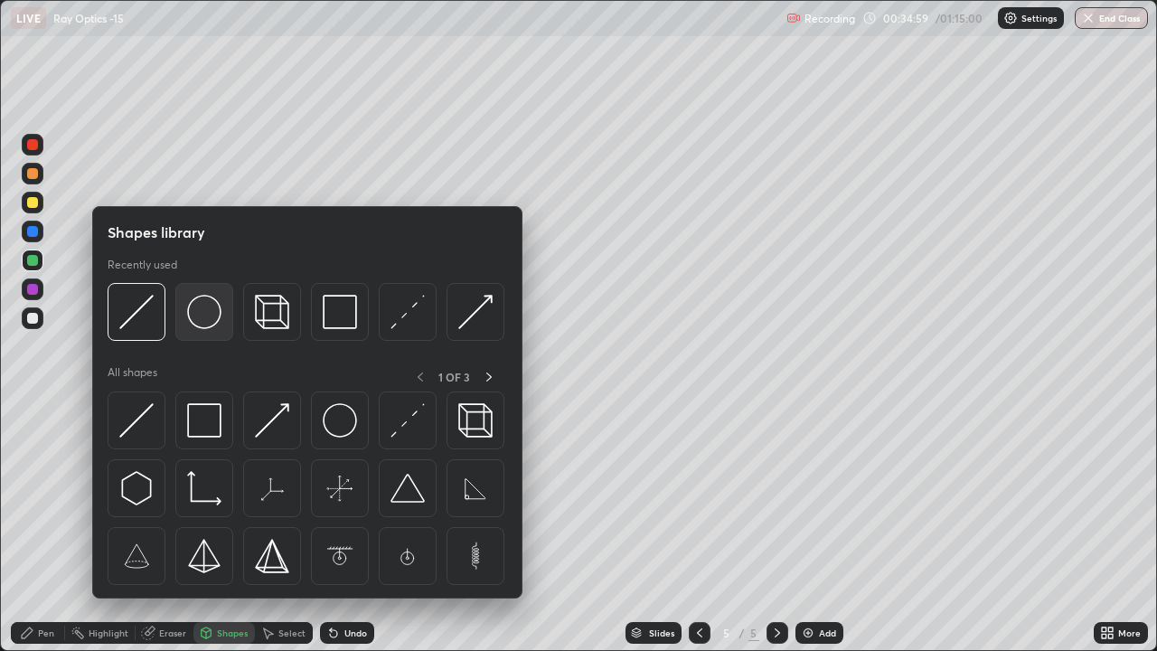
click at [205, 320] on img at bounding box center [204, 312] width 34 height 34
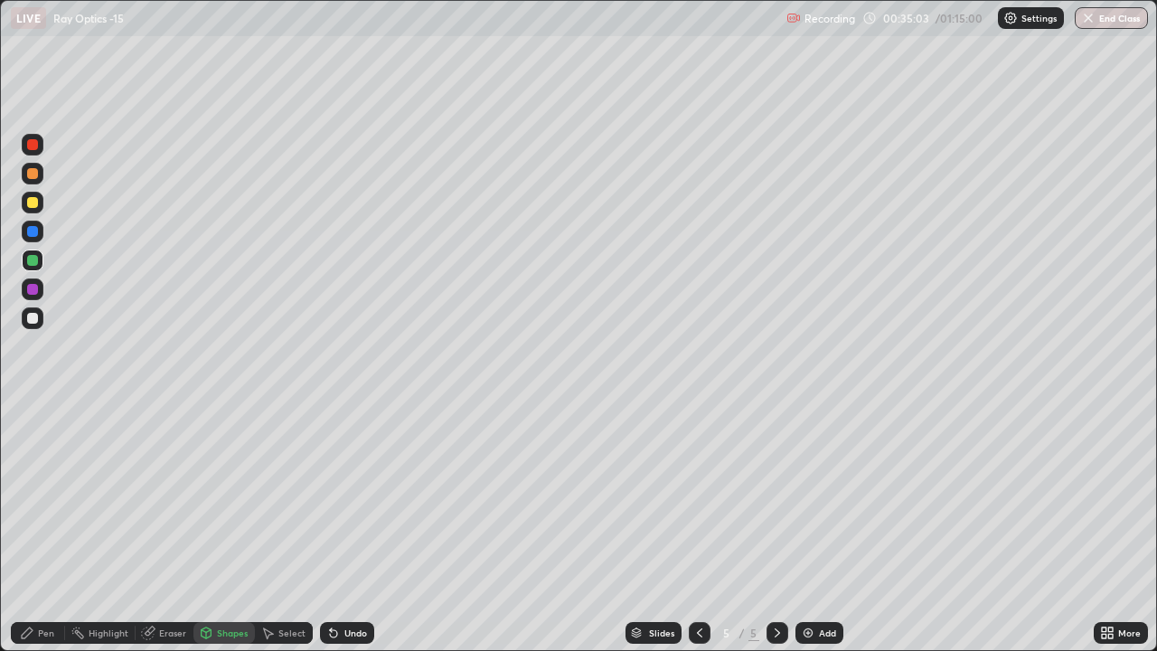
click at [53, 528] on div "Pen" at bounding box center [46, 632] width 16 height 9
click at [228, 528] on div "Shapes" at bounding box center [232, 632] width 31 height 9
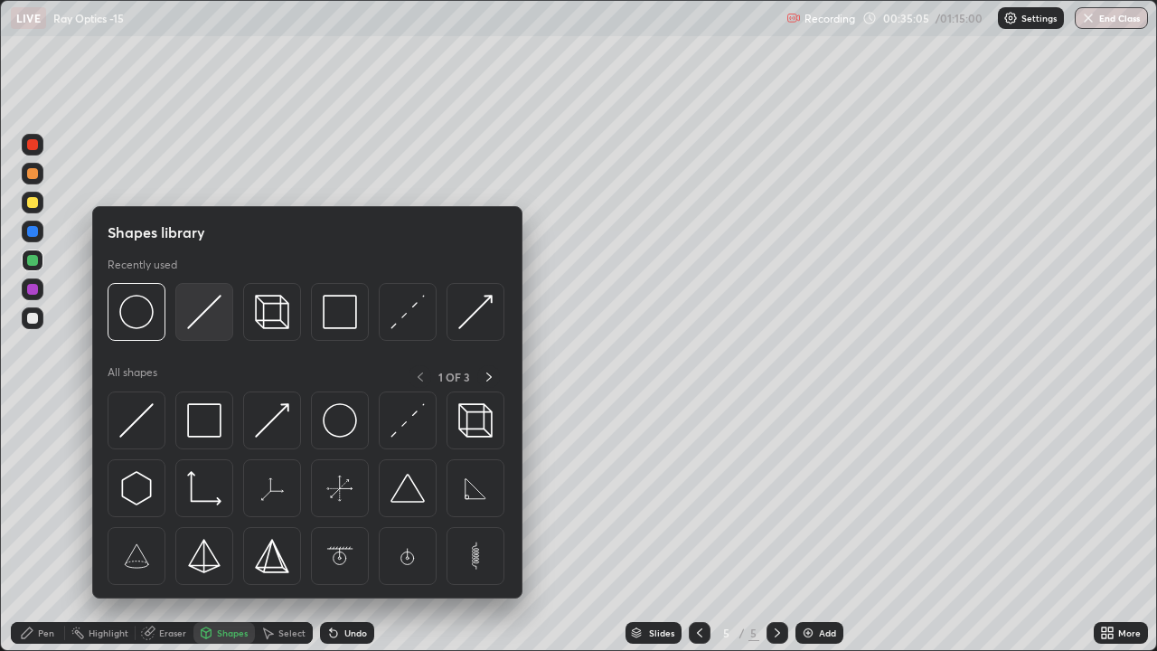
click at [198, 320] on img at bounding box center [204, 312] width 34 height 34
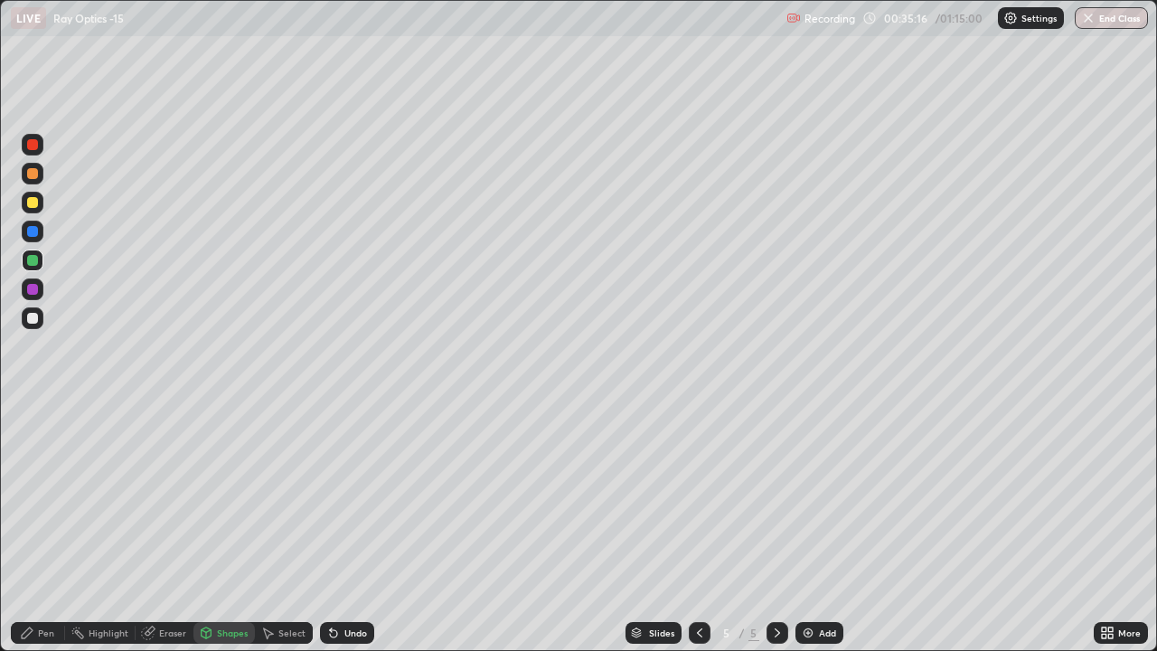
click at [287, 528] on div "Select" at bounding box center [291, 632] width 27 height 9
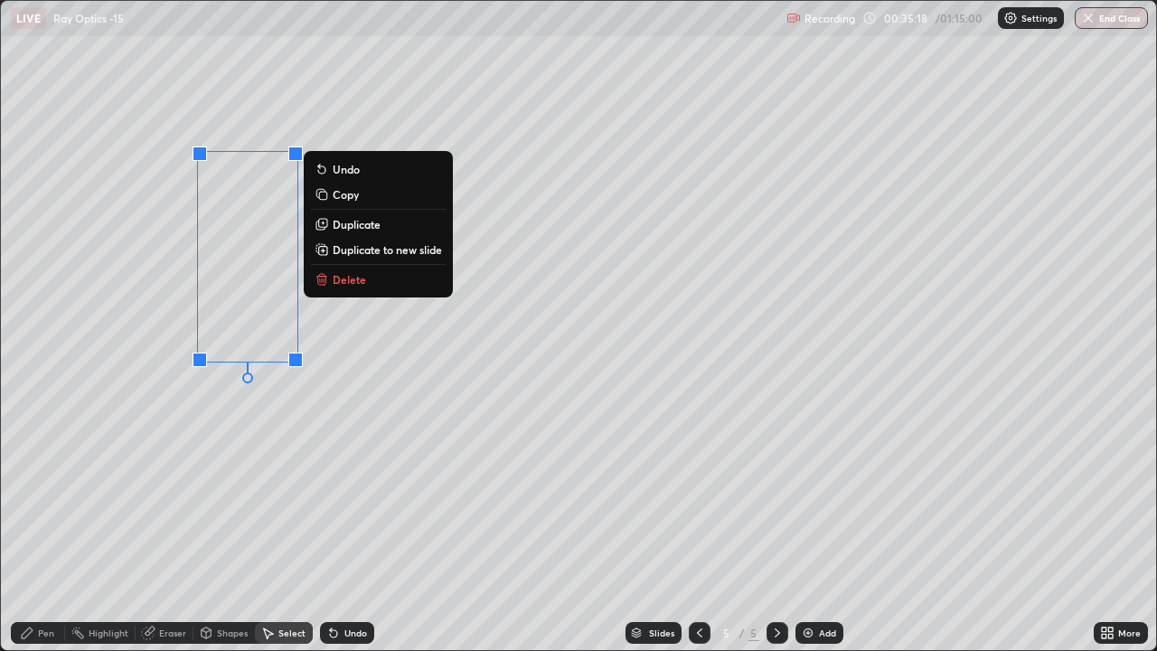
click at [351, 225] on p "Duplicate" at bounding box center [357, 224] width 48 height 14
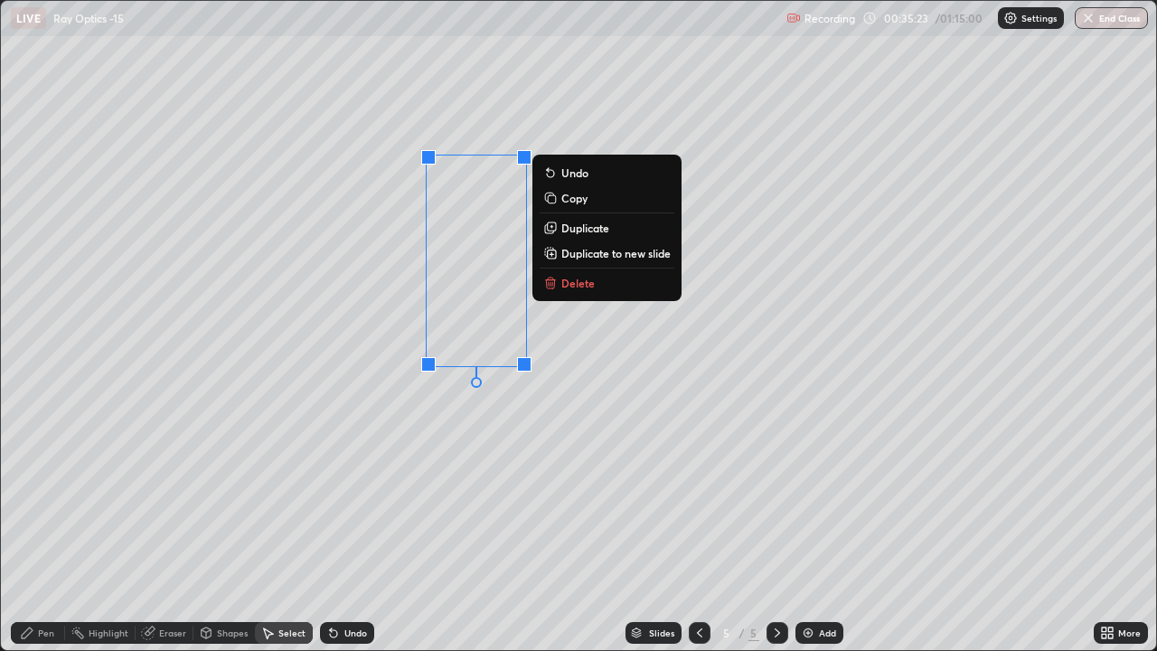
click at [327, 433] on div "0 ° Undo Copy Duplicate Duplicate to new slide Delete" at bounding box center [578, 325] width 1155 height 649
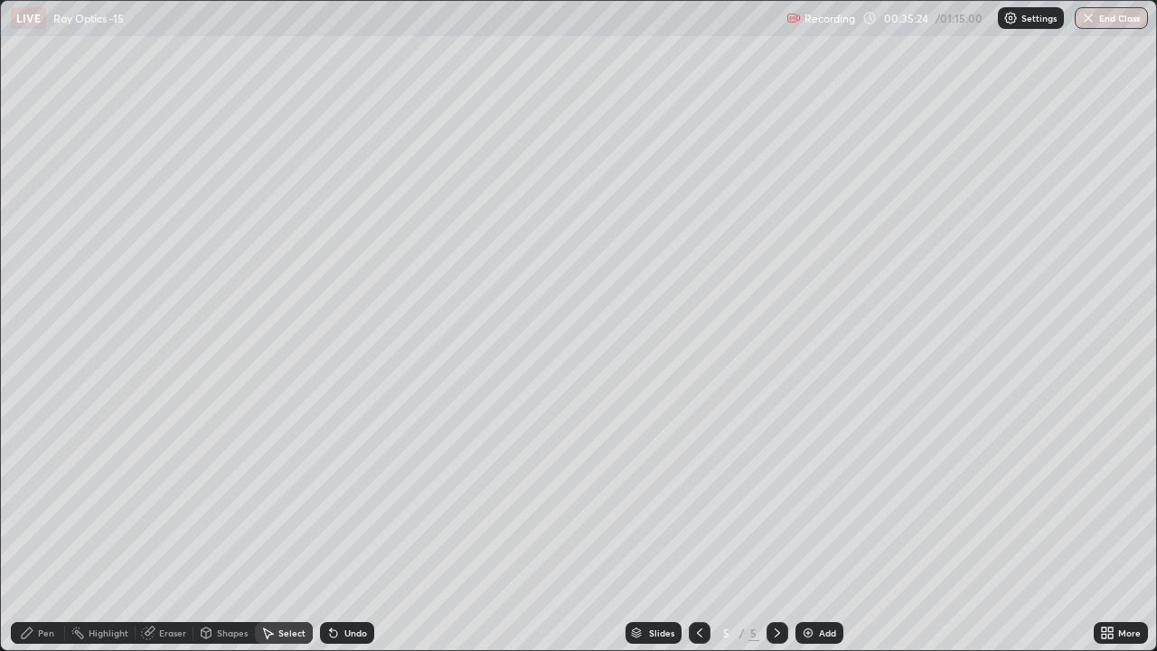
click at [48, 528] on div "Pen" at bounding box center [38, 633] width 54 height 22
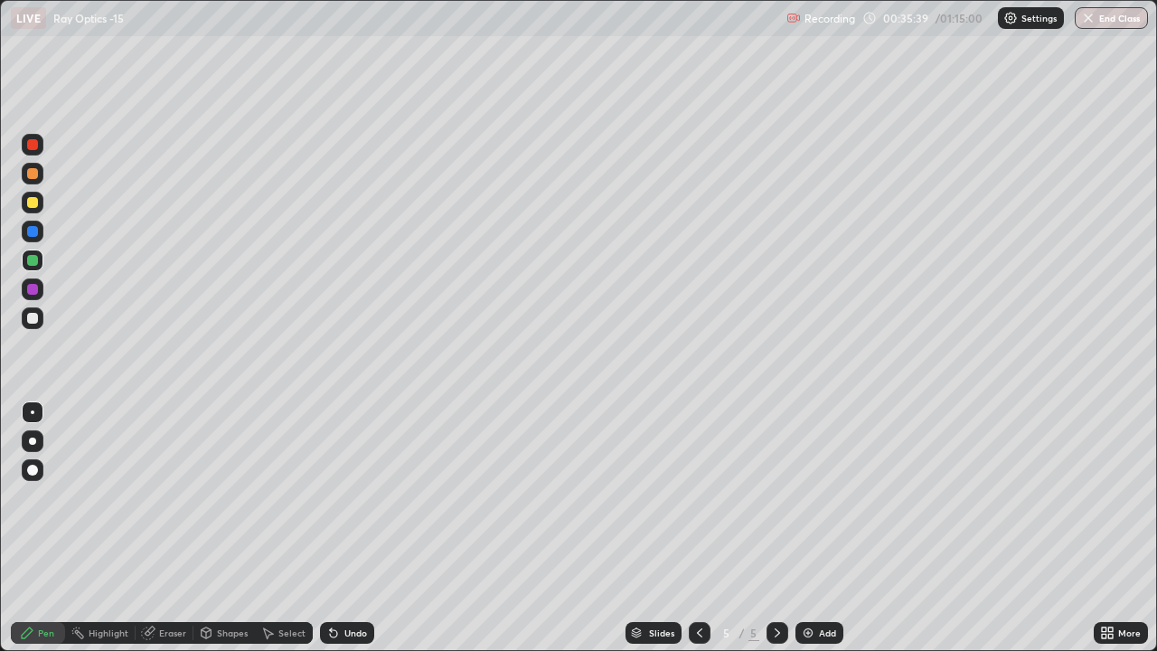
click at [348, 528] on div "Undo" at bounding box center [355, 632] width 23 height 9
click at [344, 528] on div "Undo" at bounding box center [355, 632] width 23 height 9
click at [346, 528] on div "Undo" at bounding box center [355, 632] width 23 height 9
click at [36, 319] on div at bounding box center [32, 318] width 11 height 11
click at [361, 528] on div "Undo" at bounding box center [347, 633] width 54 height 22
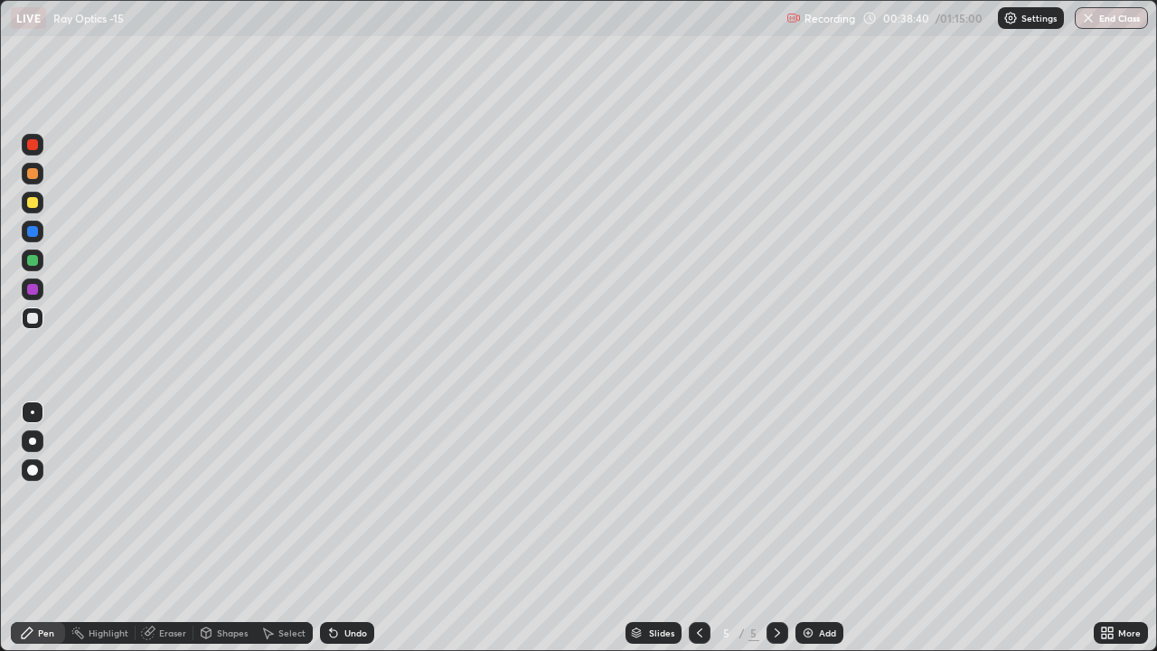
click at [174, 528] on div "Eraser" at bounding box center [172, 632] width 27 height 9
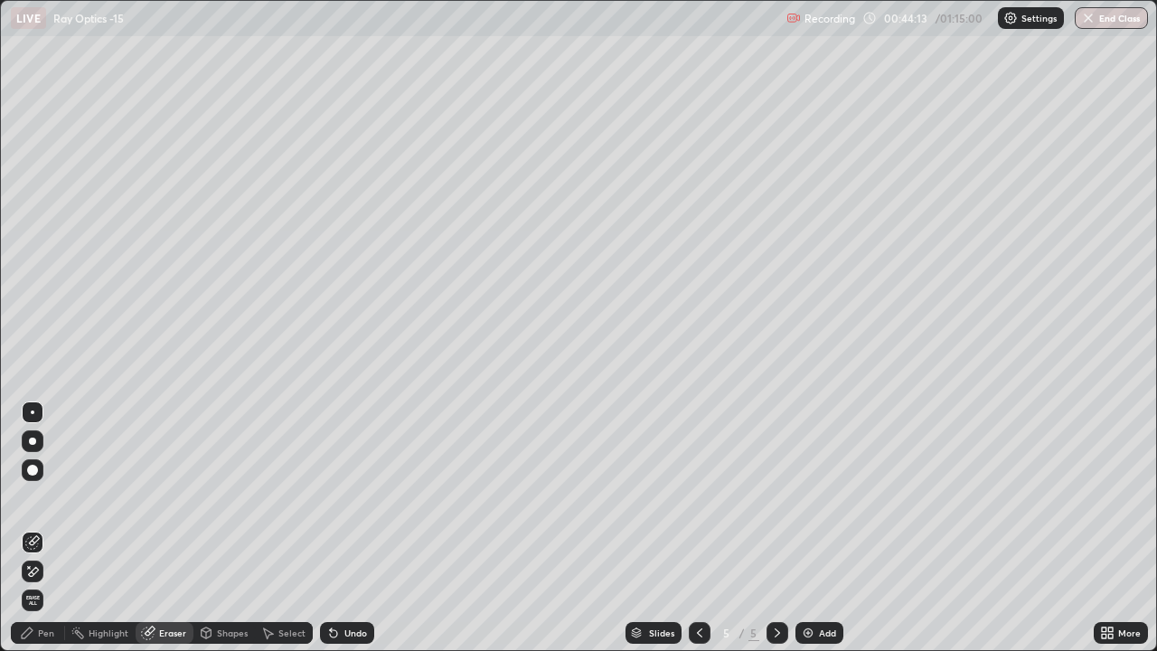
click at [48, 528] on div "Pen" at bounding box center [46, 632] width 16 height 9
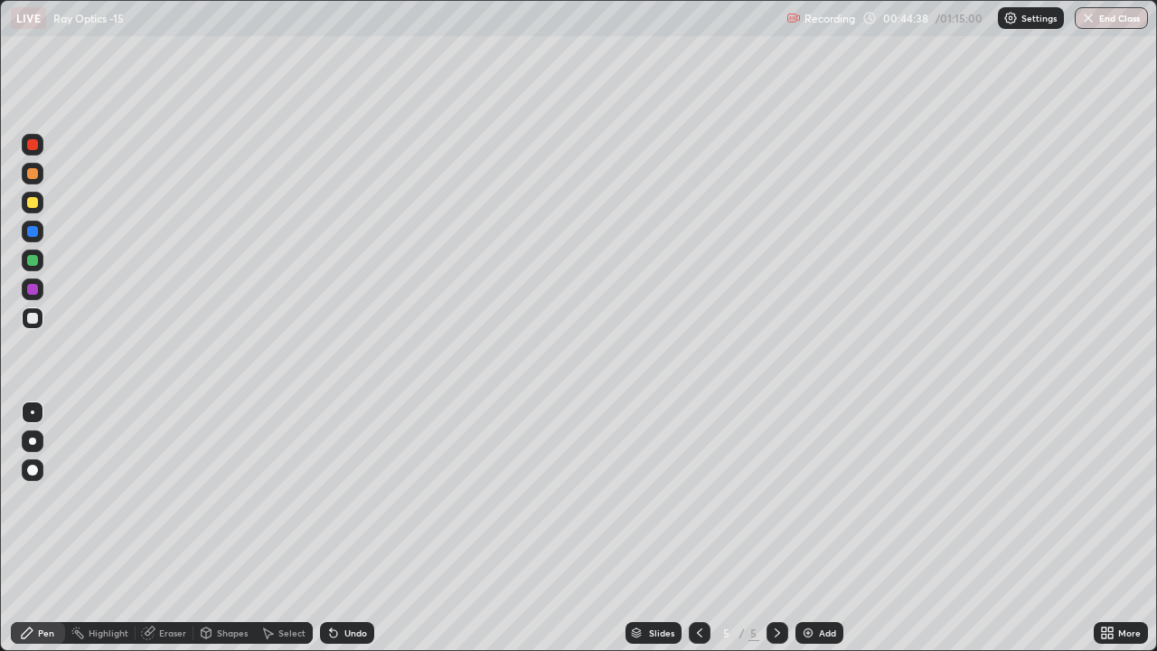
click at [347, 528] on div "Undo" at bounding box center [347, 633] width 54 height 22
click at [351, 528] on div "Undo" at bounding box center [355, 632] width 23 height 9
click at [176, 528] on div "Eraser" at bounding box center [172, 632] width 27 height 9
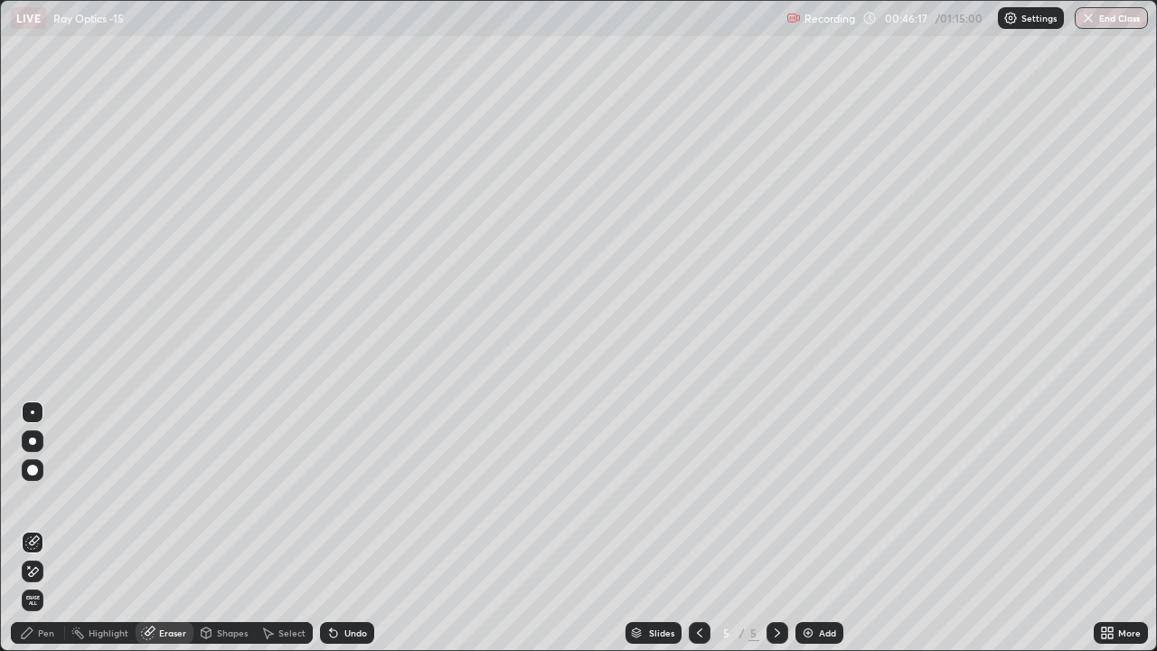
click at [26, 528] on icon at bounding box center [27, 632] width 14 height 14
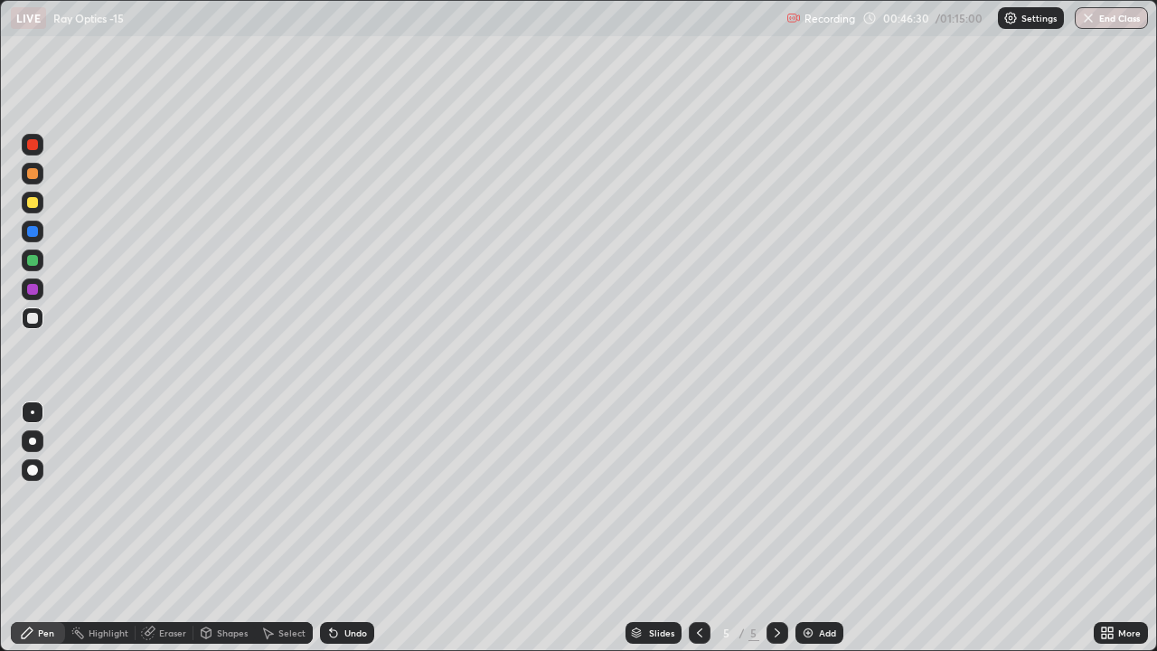
click at [33, 260] on div at bounding box center [32, 260] width 11 height 11
click at [345, 528] on div "Undo" at bounding box center [347, 633] width 54 height 22
click at [339, 528] on div "Undo" at bounding box center [347, 633] width 54 height 22
click at [33, 318] on div at bounding box center [32, 318] width 11 height 11
click at [353, 528] on div "Undo" at bounding box center [355, 632] width 23 height 9
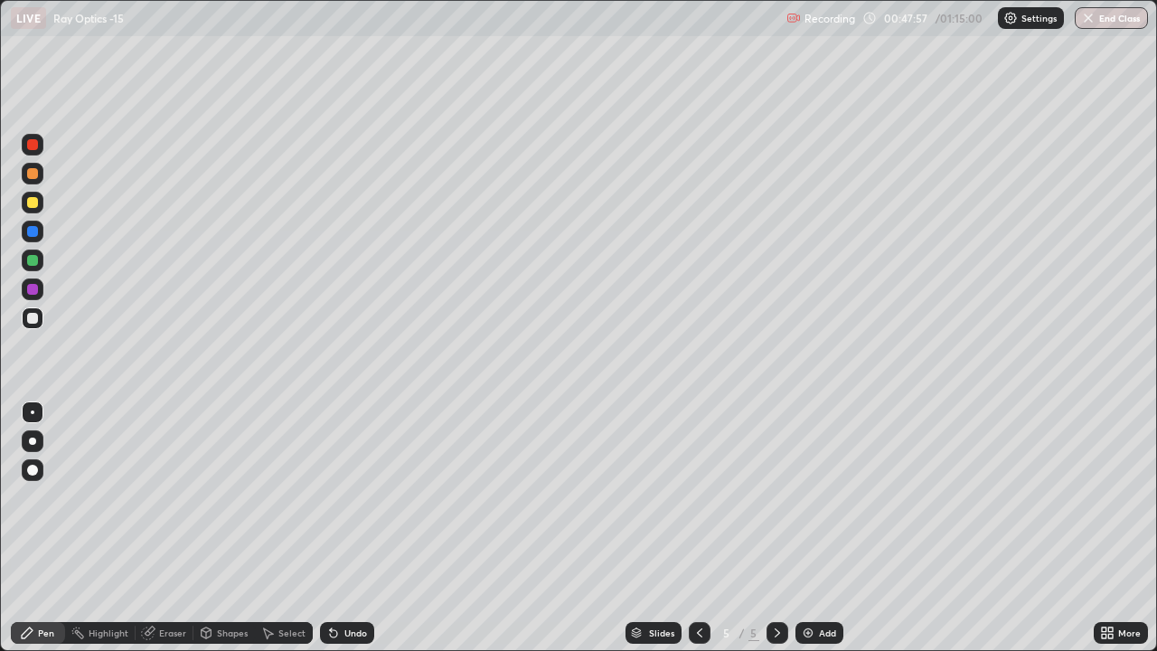
click at [360, 528] on div "Undo" at bounding box center [355, 632] width 23 height 9
click at [350, 528] on div "Undo" at bounding box center [347, 633] width 54 height 22
click at [354, 528] on div "Undo" at bounding box center [347, 633] width 54 height 22
click at [343, 528] on div "Undo" at bounding box center [347, 633] width 54 height 22
click at [350, 528] on div "Undo" at bounding box center [355, 632] width 23 height 9
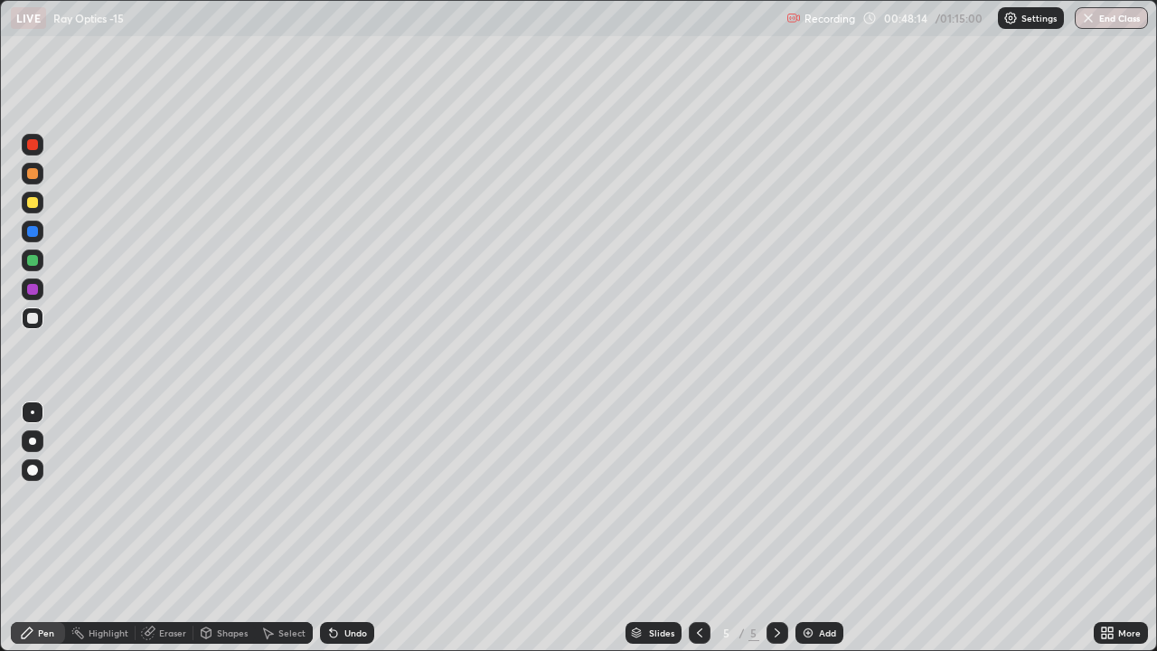
click at [350, 528] on div "Undo" at bounding box center [355, 632] width 23 height 9
click at [346, 528] on div "Undo" at bounding box center [355, 632] width 23 height 9
click at [350, 528] on div "Undo" at bounding box center [355, 632] width 23 height 9
click at [163, 528] on div "Eraser" at bounding box center [165, 633] width 58 height 22
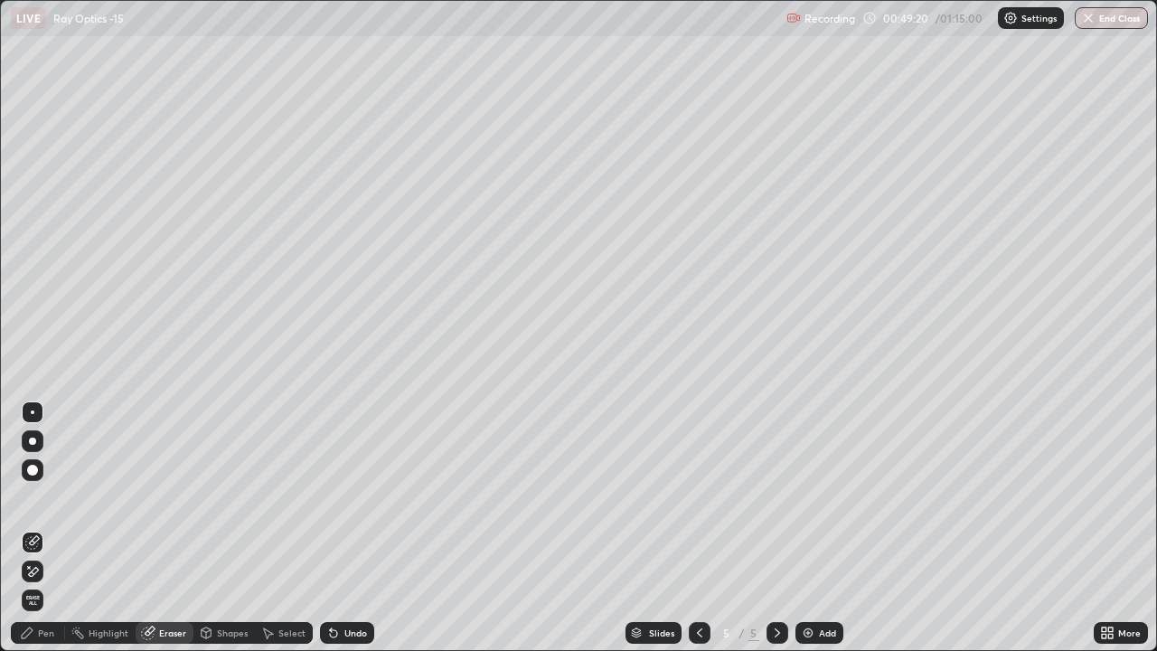
click at [42, 528] on div "Pen" at bounding box center [38, 633] width 54 height 22
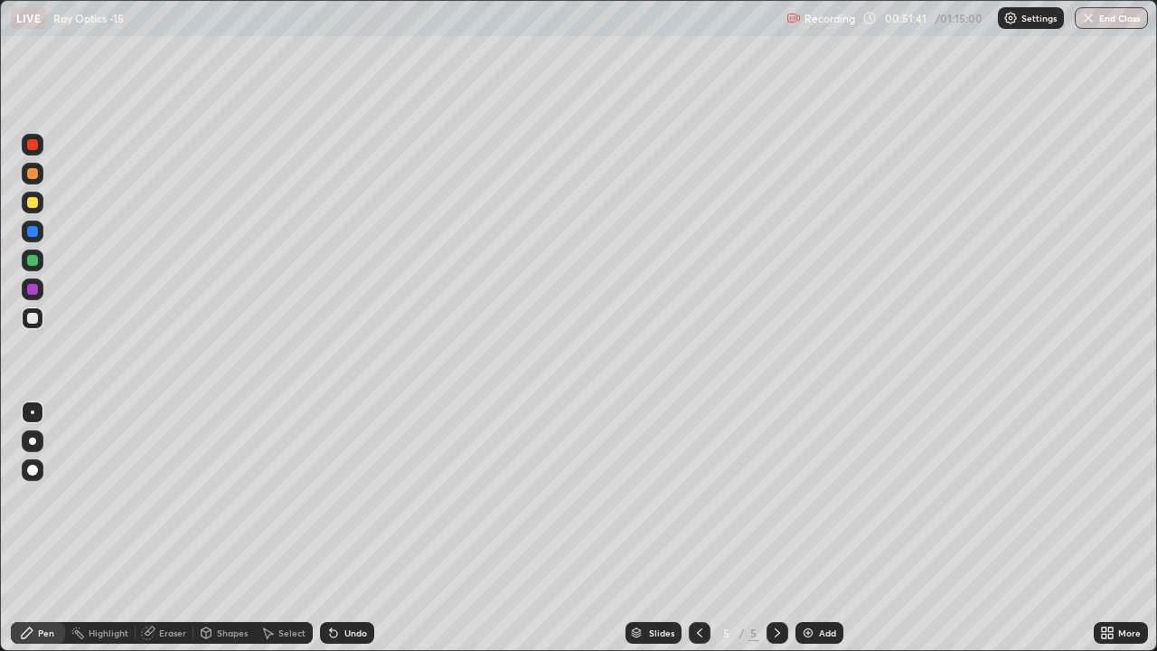
click at [805, 528] on div "Add" at bounding box center [819, 633] width 48 height 22
click at [36, 322] on div at bounding box center [32, 318] width 11 height 11
click at [226, 528] on div "Shapes" at bounding box center [232, 632] width 31 height 9
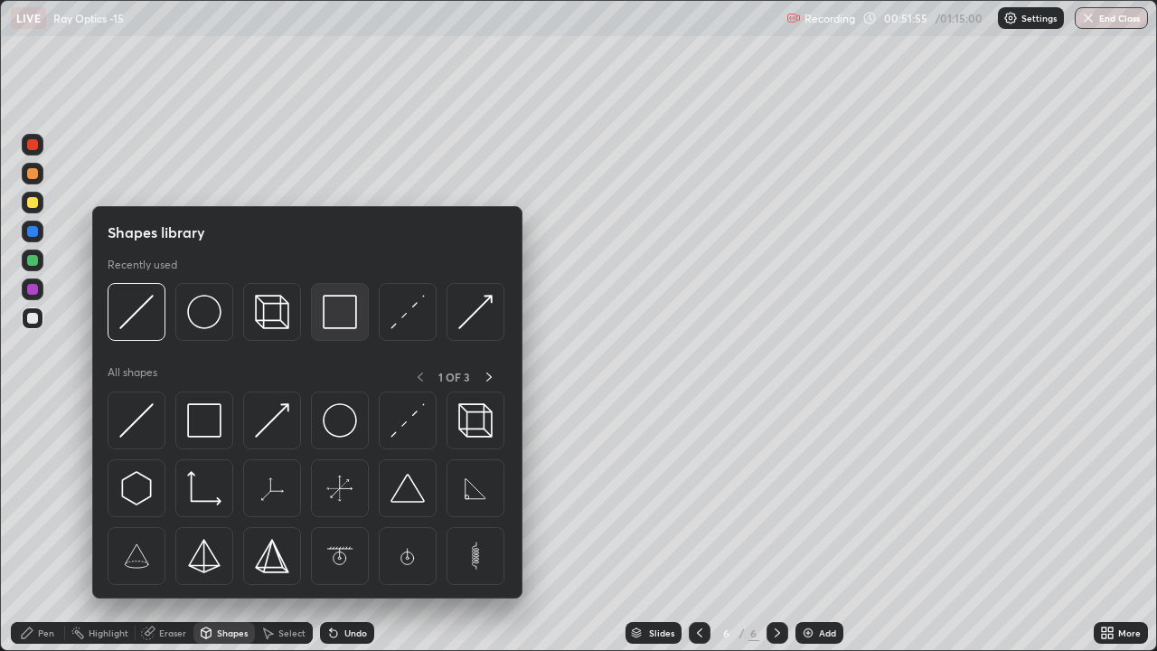
click at [330, 323] on img at bounding box center [340, 312] width 34 height 34
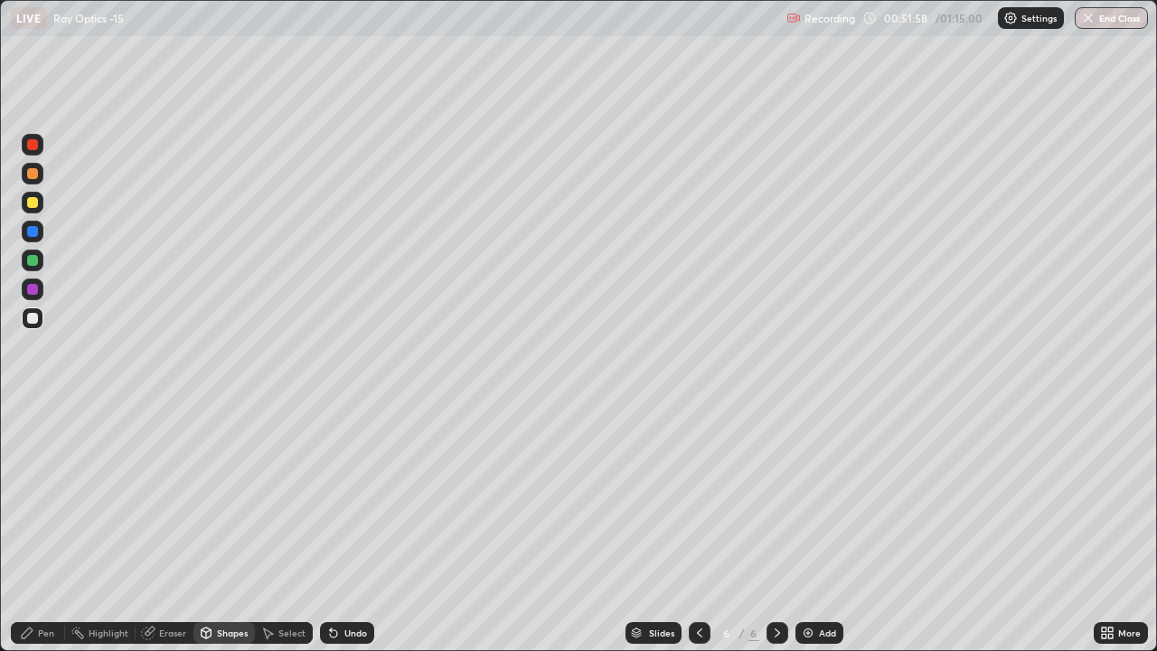
click at [45, 528] on div "Pen" at bounding box center [46, 632] width 16 height 9
click at [33, 265] on div at bounding box center [32, 260] width 11 height 11
click at [350, 528] on div "Undo" at bounding box center [355, 632] width 23 height 9
click at [34, 325] on div at bounding box center [33, 318] width 22 height 22
click at [352, 528] on div "Undo" at bounding box center [355, 632] width 23 height 9
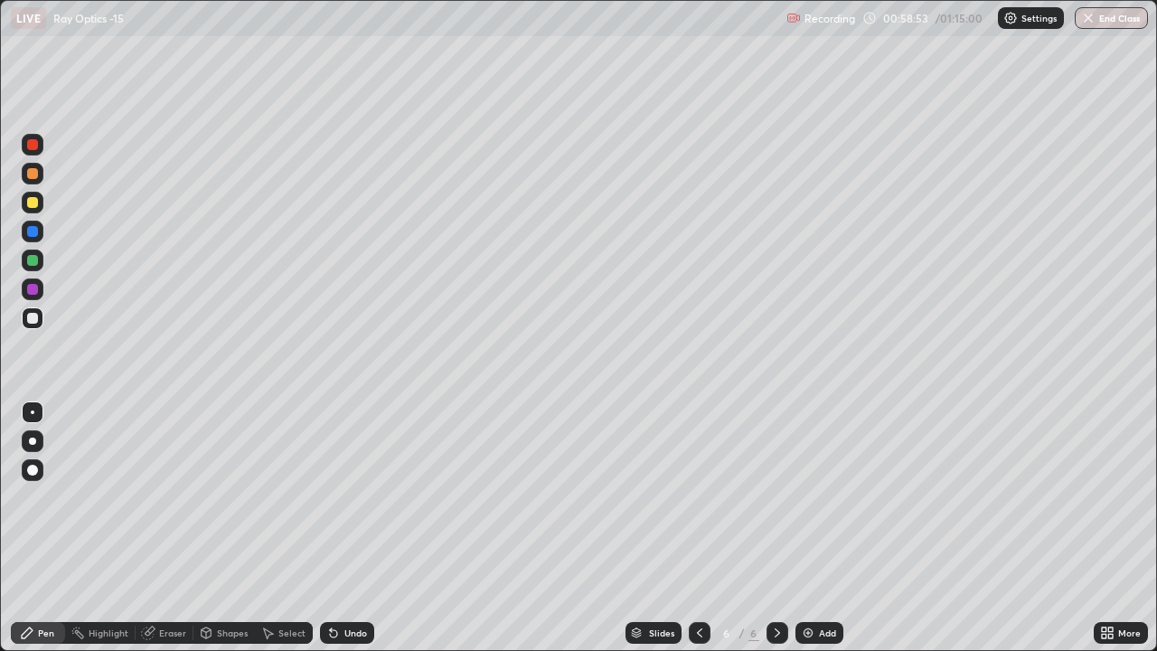
click at [349, 528] on div "Undo" at bounding box center [347, 633] width 54 height 22
click at [359, 528] on div "Undo" at bounding box center [355, 632] width 23 height 9
click at [36, 200] on div at bounding box center [32, 202] width 11 height 11
click at [350, 528] on div "Undo" at bounding box center [355, 632] width 23 height 9
click at [344, 528] on div "Undo" at bounding box center [355, 632] width 23 height 9
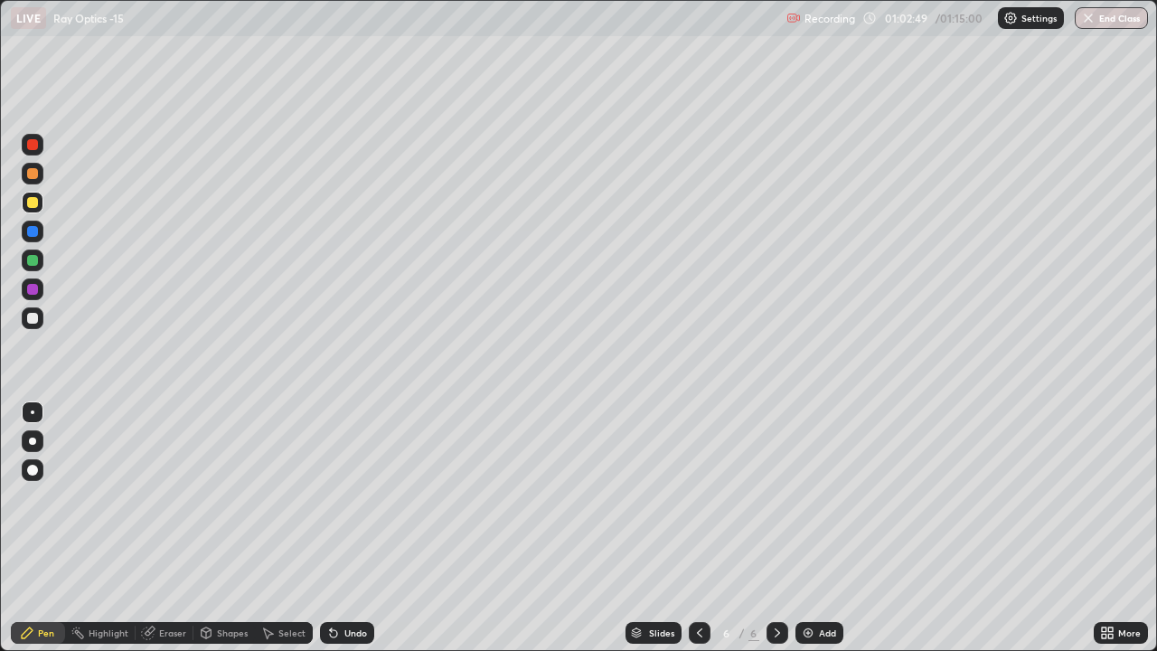
click at [344, 528] on div "Undo" at bounding box center [355, 632] width 23 height 9
click at [340, 528] on div "Undo" at bounding box center [347, 633] width 54 height 22
click at [336, 528] on icon at bounding box center [333, 632] width 14 height 14
click at [334, 528] on icon at bounding box center [333, 633] width 7 height 7
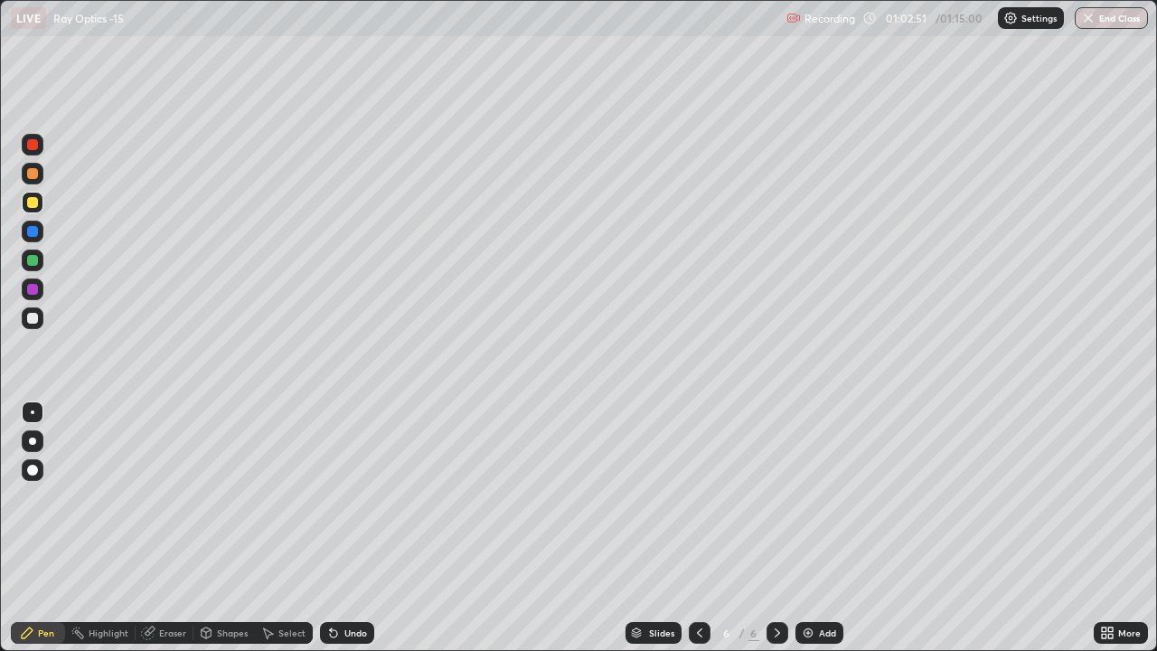
click at [331, 528] on icon at bounding box center [333, 633] width 7 height 7
click at [333, 528] on icon at bounding box center [333, 633] width 7 height 7
click at [331, 528] on icon at bounding box center [333, 633] width 7 height 7
click at [332, 528] on icon at bounding box center [333, 633] width 7 height 7
click at [335, 528] on icon at bounding box center [333, 632] width 14 height 14
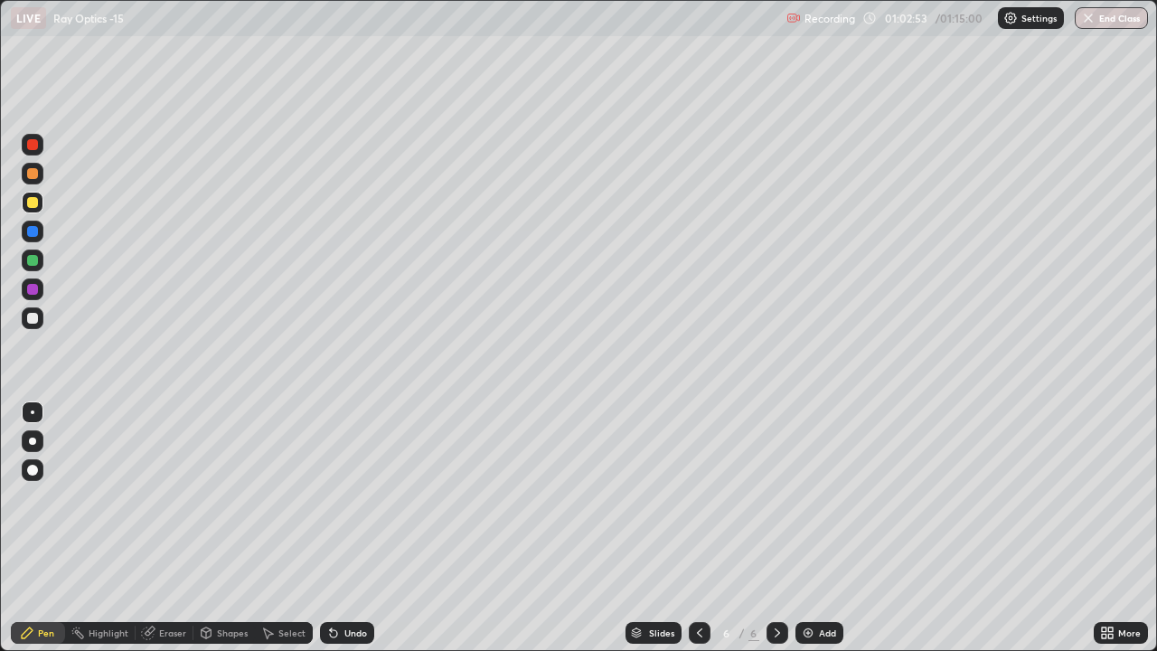
click at [330, 528] on icon at bounding box center [331, 629] width 2 height 2
click at [331, 528] on icon at bounding box center [333, 633] width 7 height 7
click at [333, 528] on icon at bounding box center [333, 633] width 7 height 7
click at [331, 528] on icon at bounding box center [333, 633] width 7 height 7
click at [345, 528] on div "Undo" at bounding box center [355, 632] width 23 height 9
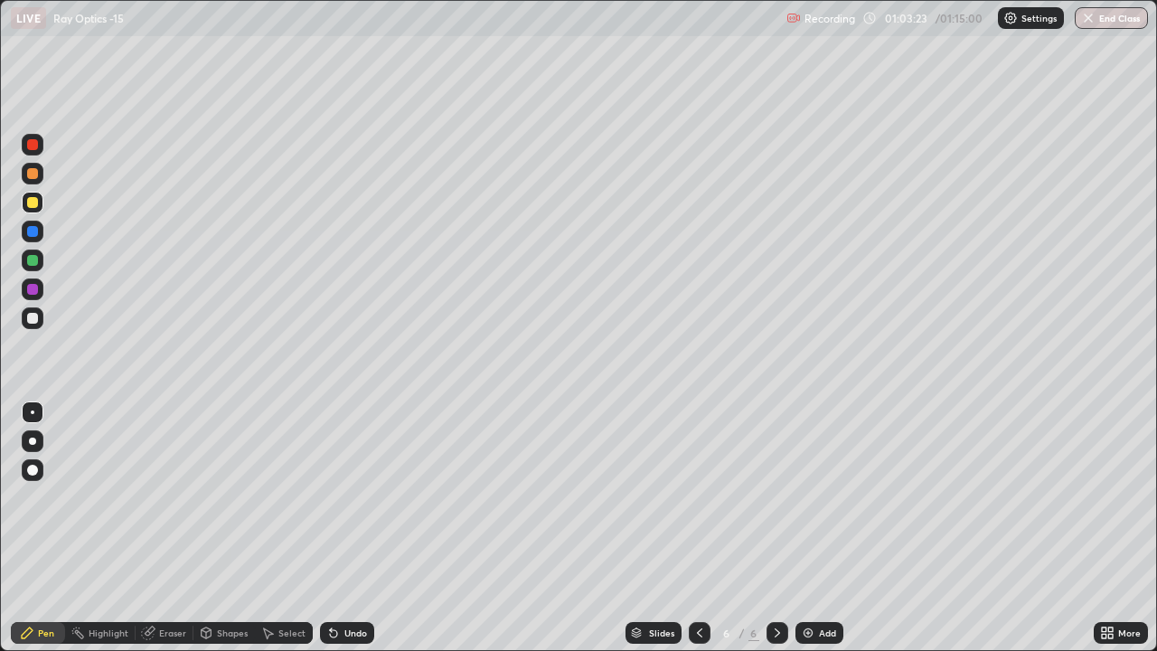
click at [331, 528] on icon at bounding box center [333, 633] width 7 height 7
click at [341, 528] on div "Undo" at bounding box center [347, 633] width 54 height 22
click at [339, 528] on div "Undo" at bounding box center [347, 633] width 54 height 22
click at [340, 528] on div "Undo" at bounding box center [347, 633] width 54 height 22
click at [344, 528] on div "Undo" at bounding box center [355, 632] width 23 height 9
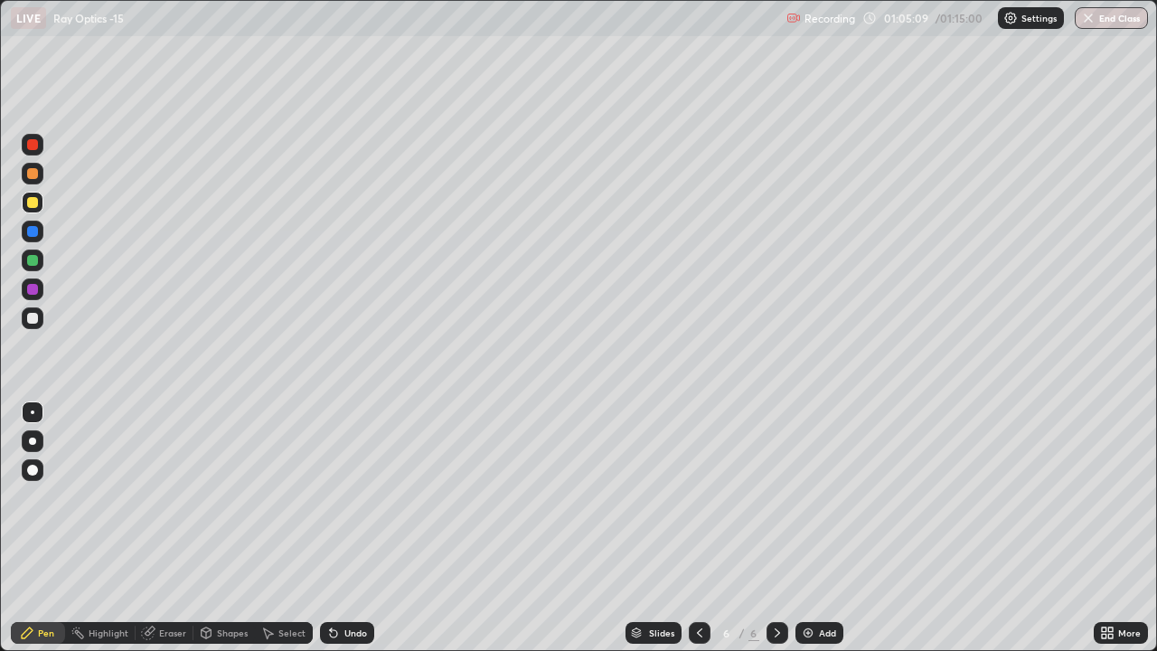
click at [345, 528] on div "Undo" at bounding box center [355, 632] width 23 height 9
click at [336, 528] on div "Undo" at bounding box center [347, 633] width 54 height 22
click at [808, 528] on img at bounding box center [808, 632] width 14 height 14
click at [40, 320] on div at bounding box center [33, 318] width 22 height 22
click at [1107, 18] on button "End Class" at bounding box center [1111, 18] width 73 height 22
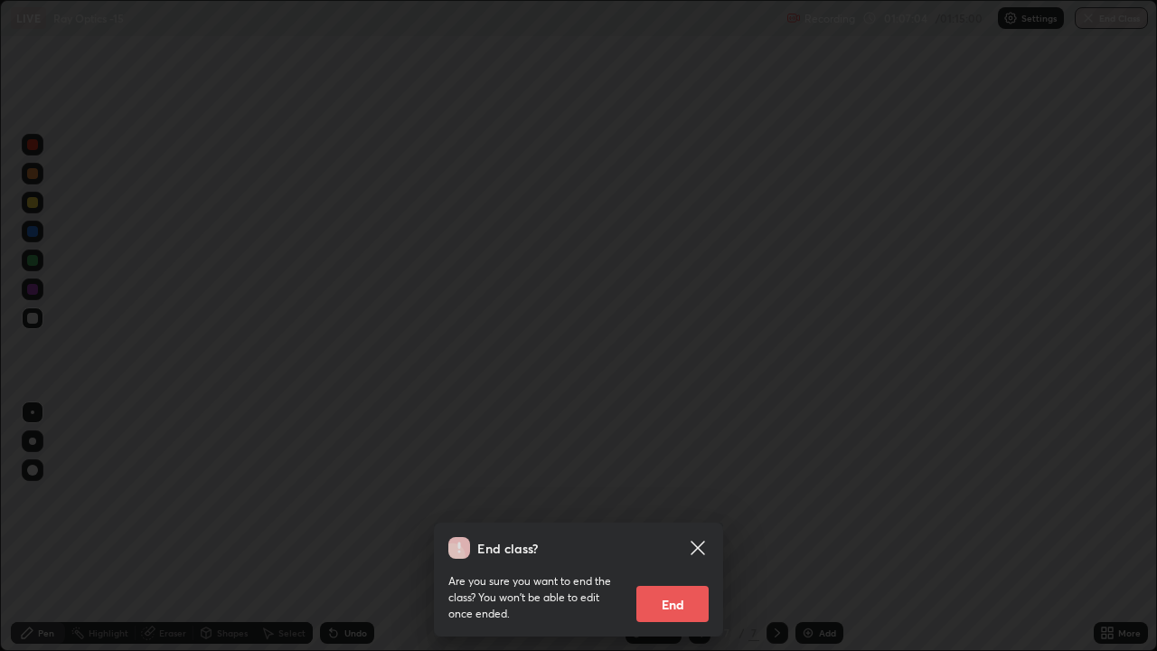
click at [669, 528] on button "End" at bounding box center [672, 604] width 72 height 36
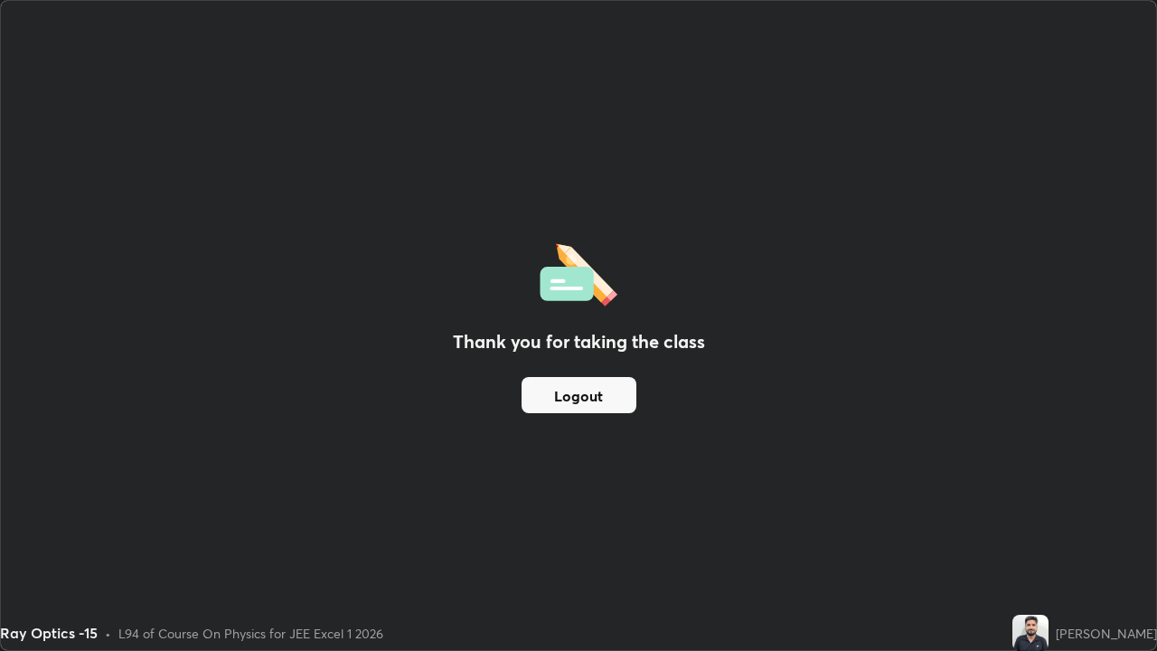
click at [572, 397] on button "Logout" at bounding box center [578, 395] width 115 height 36
